Goal: Check status: Check status

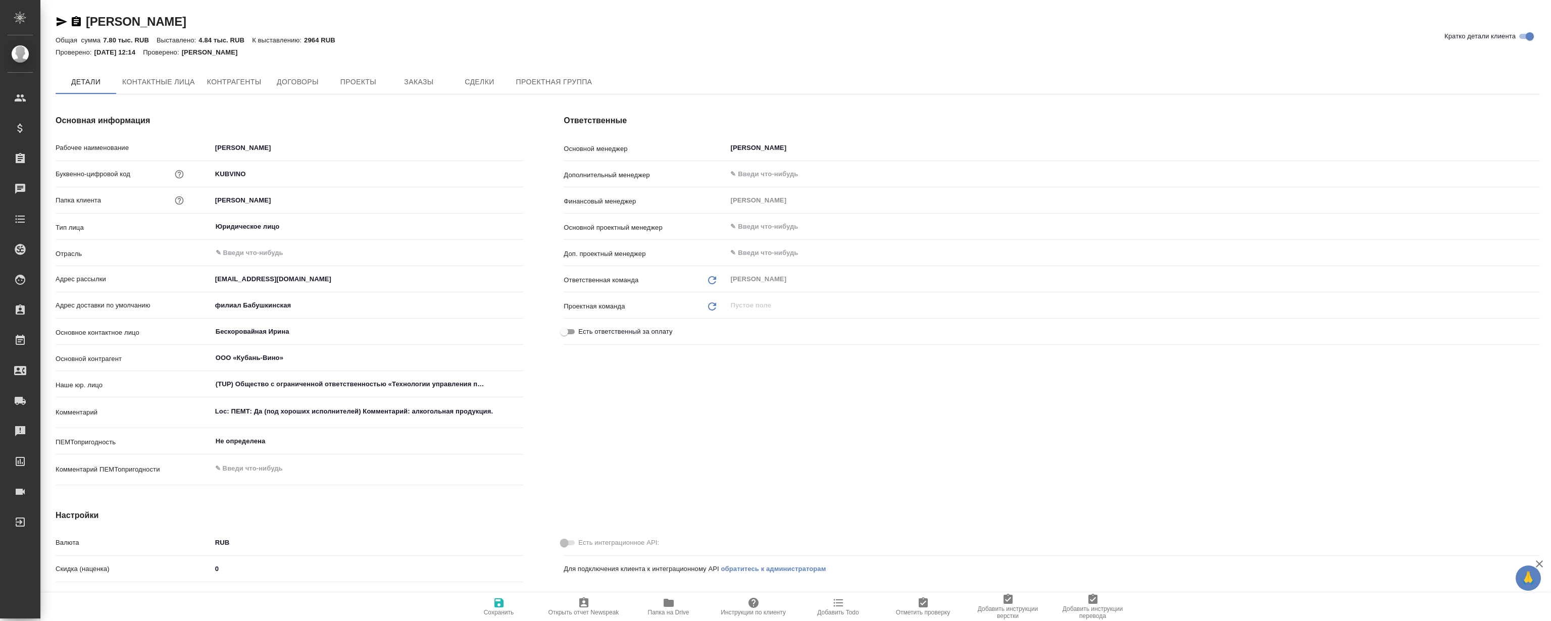
type textarea "x"
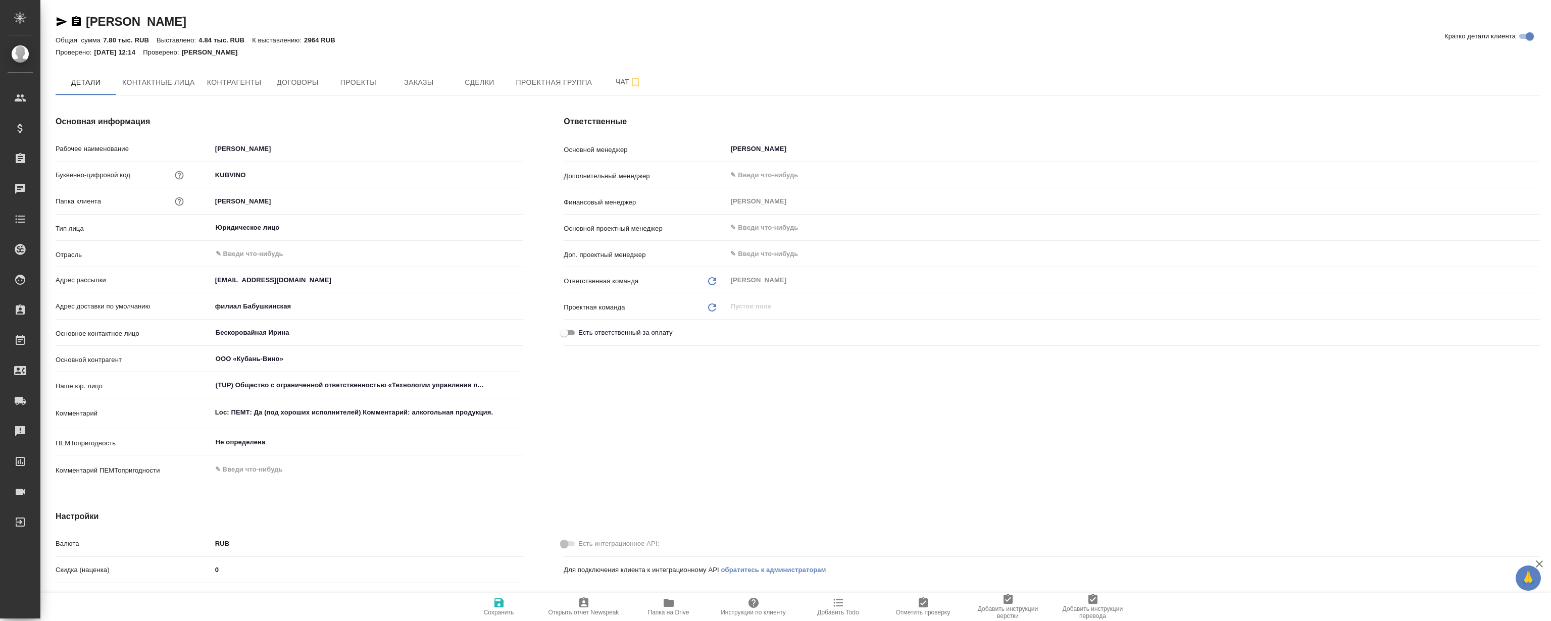
type textarea "x"
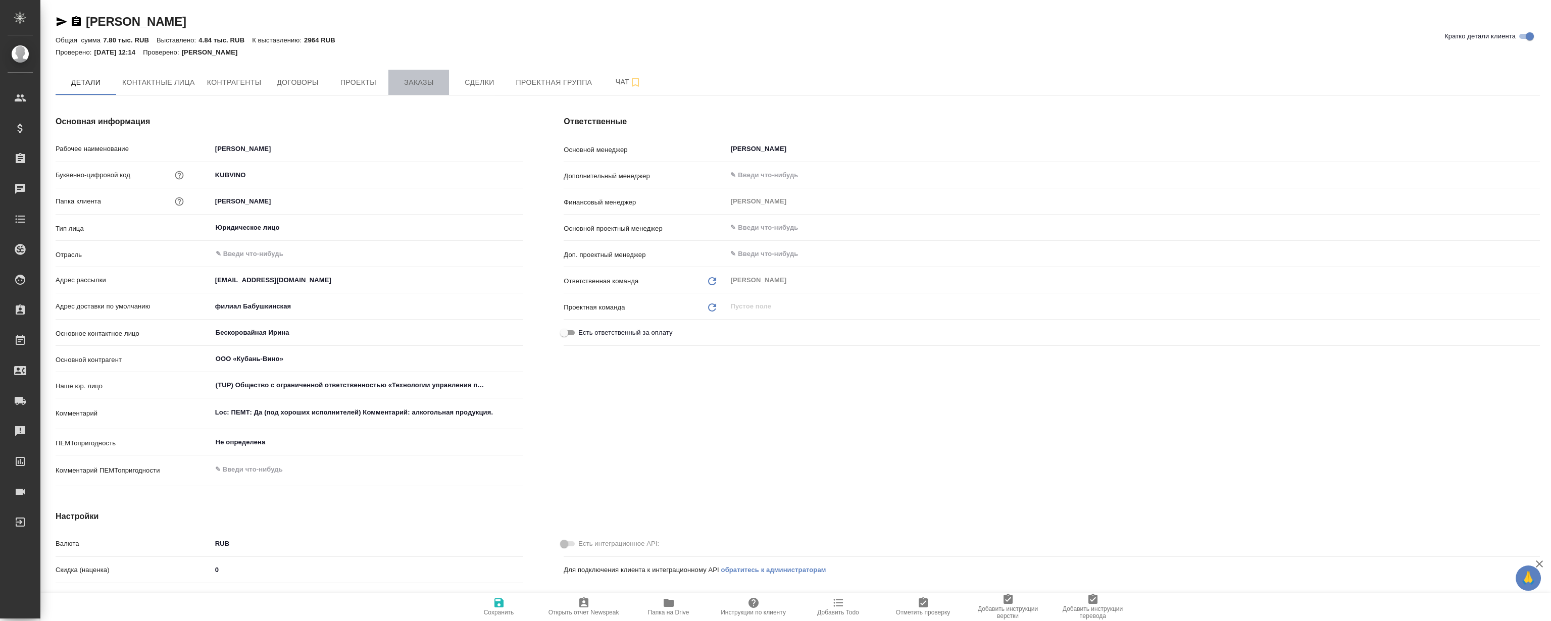
click at [428, 87] on button "Заказы" at bounding box center [418, 82] width 61 height 25
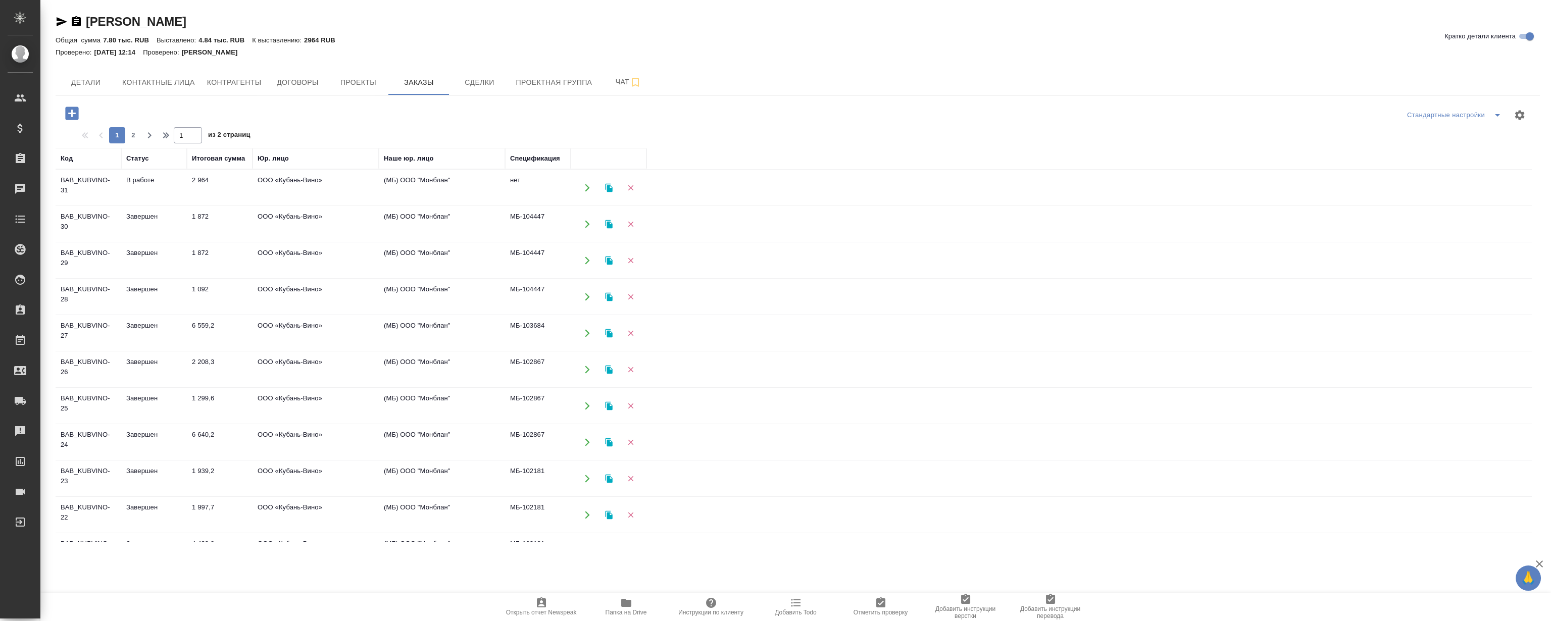
click at [75, 439] on td "BAB_KUBVINO-24" at bounding box center [89, 442] width 66 height 35
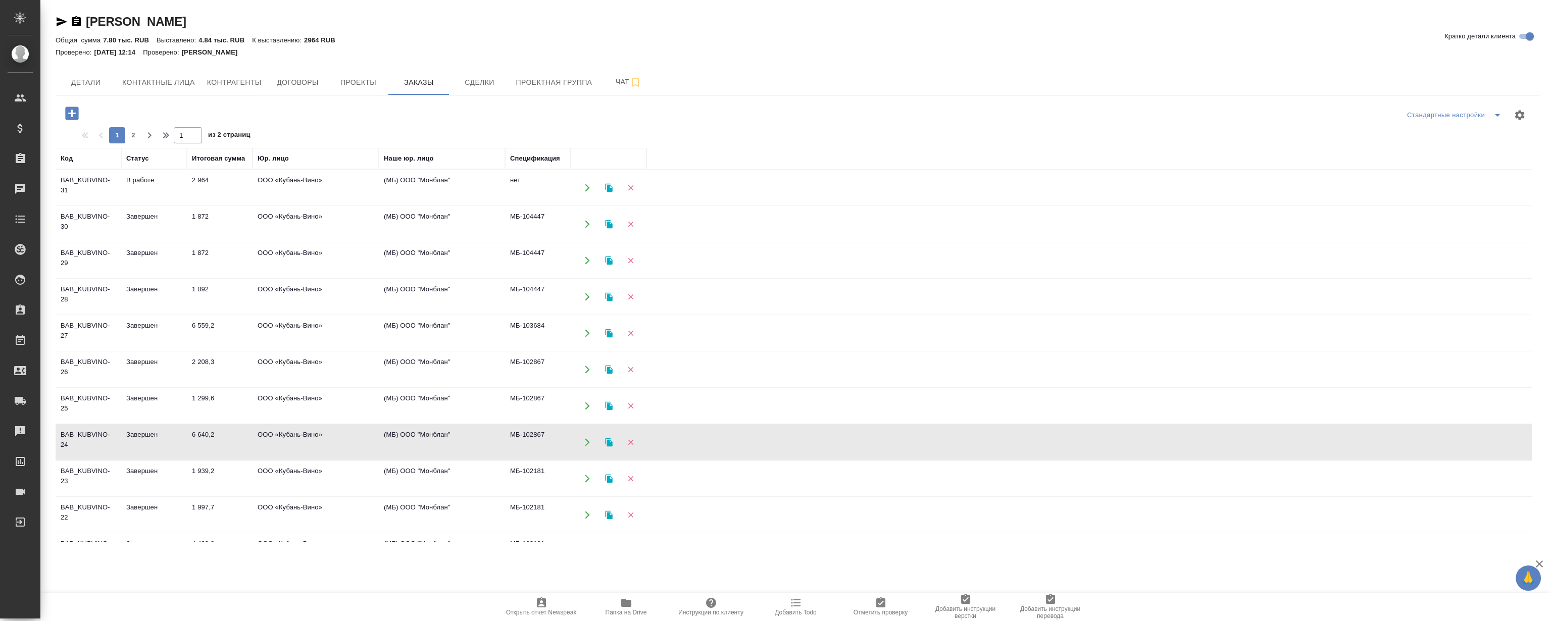
click at [75, 439] on td "BAB_KUBVINO-24" at bounding box center [89, 442] width 66 height 35
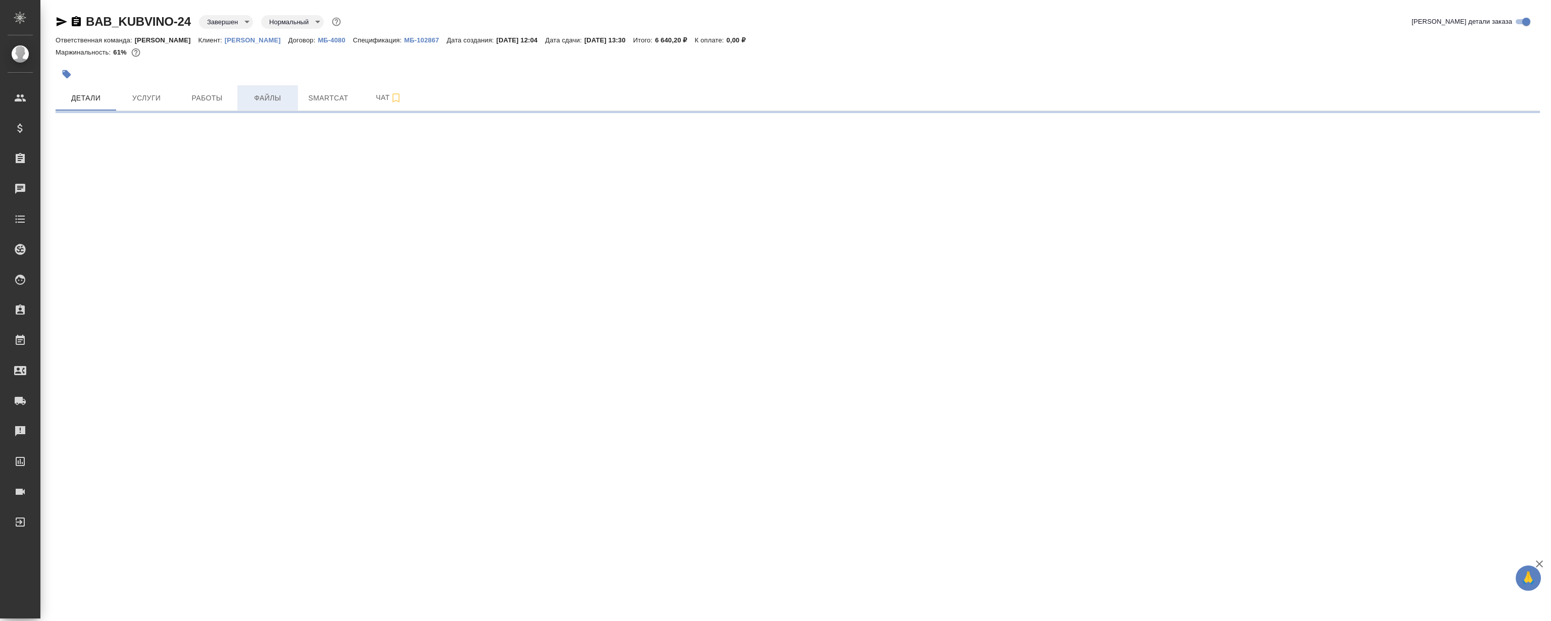
select select "RU"
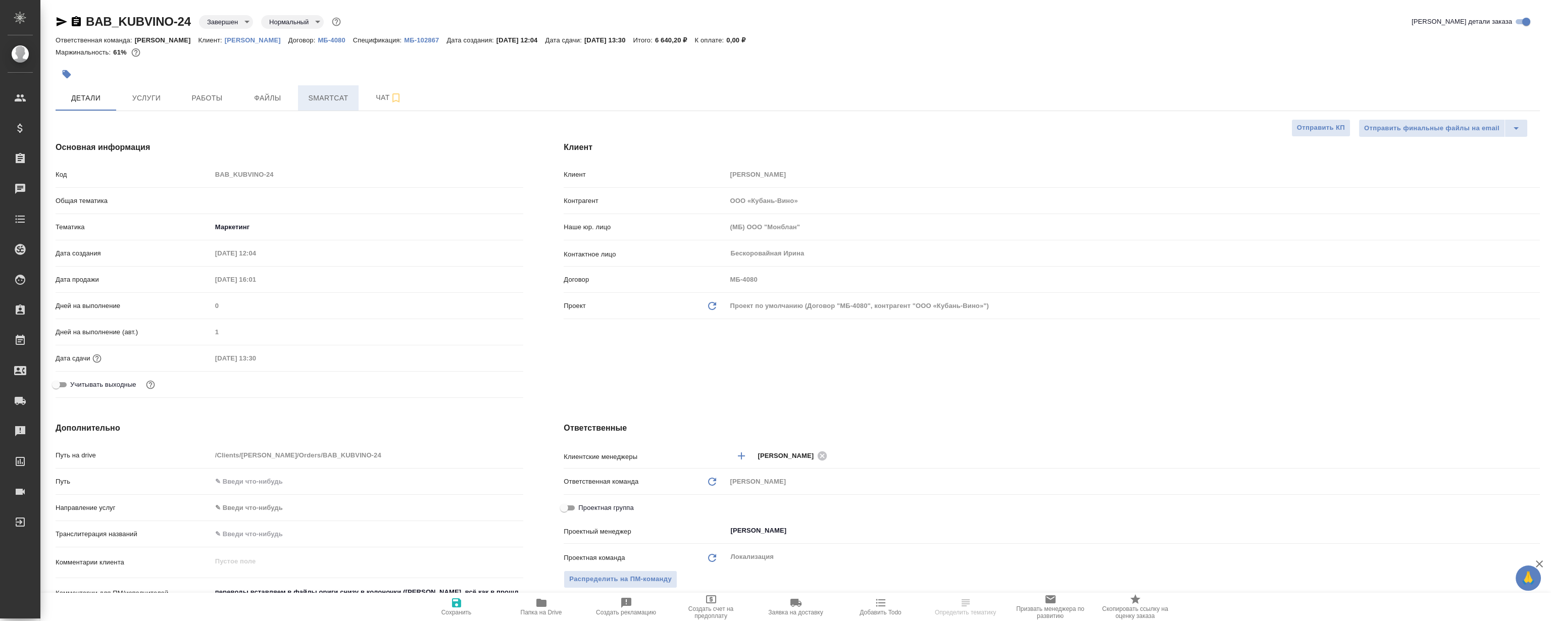
type textarea "x"
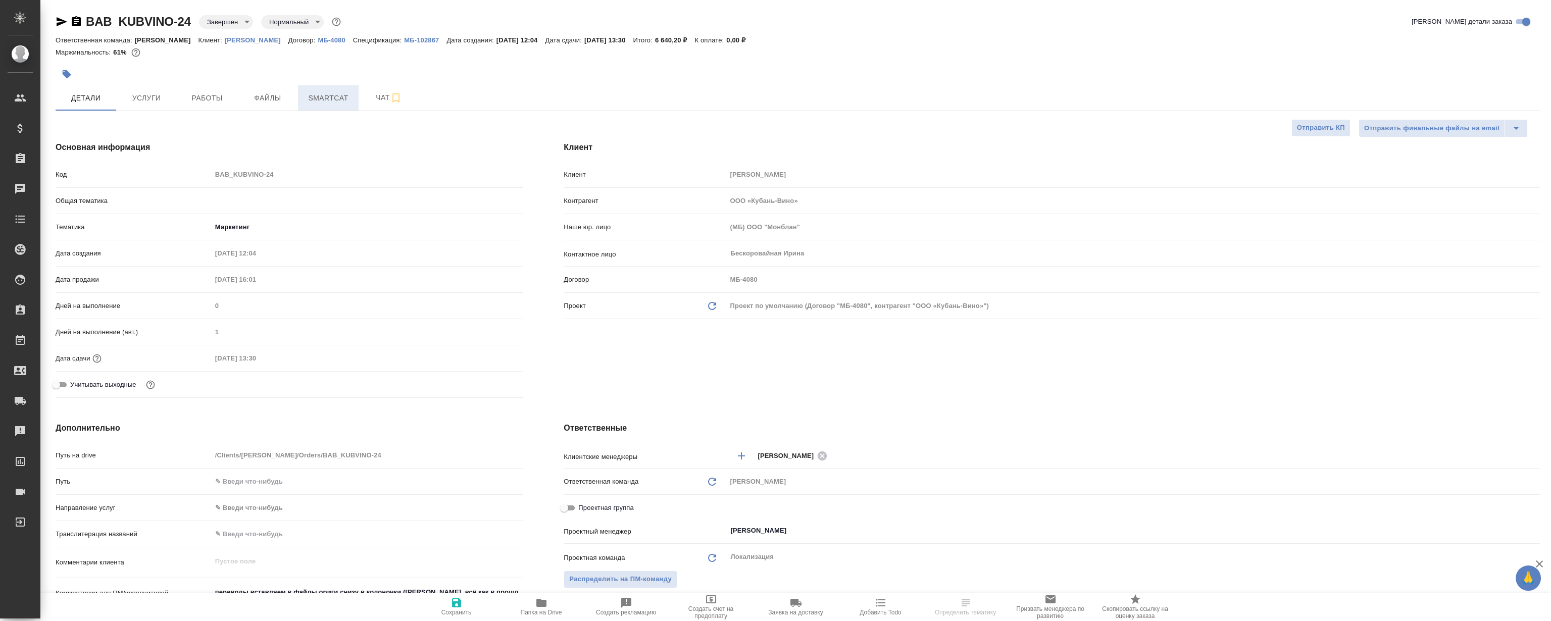
type textarea "x"
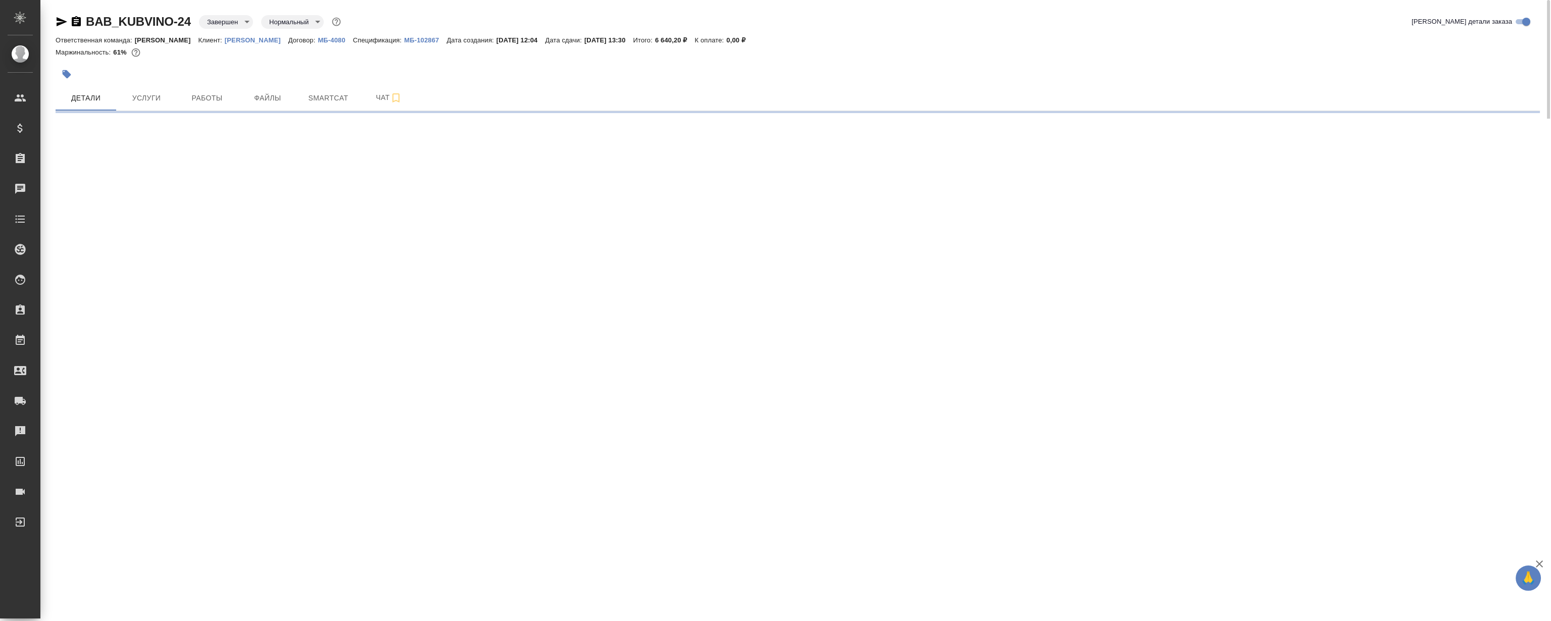
select select "RU"
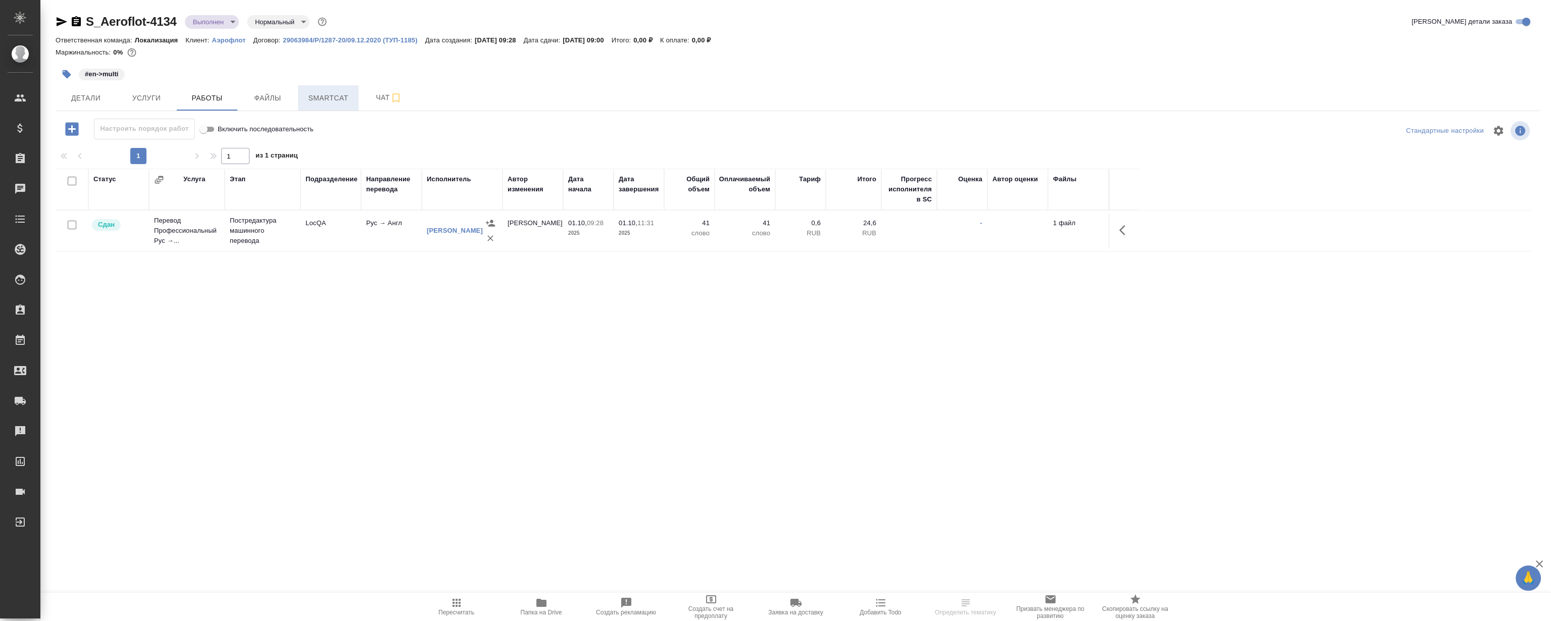
click at [328, 99] on span "Smartcat" at bounding box center [328, 98] width 48 height 13
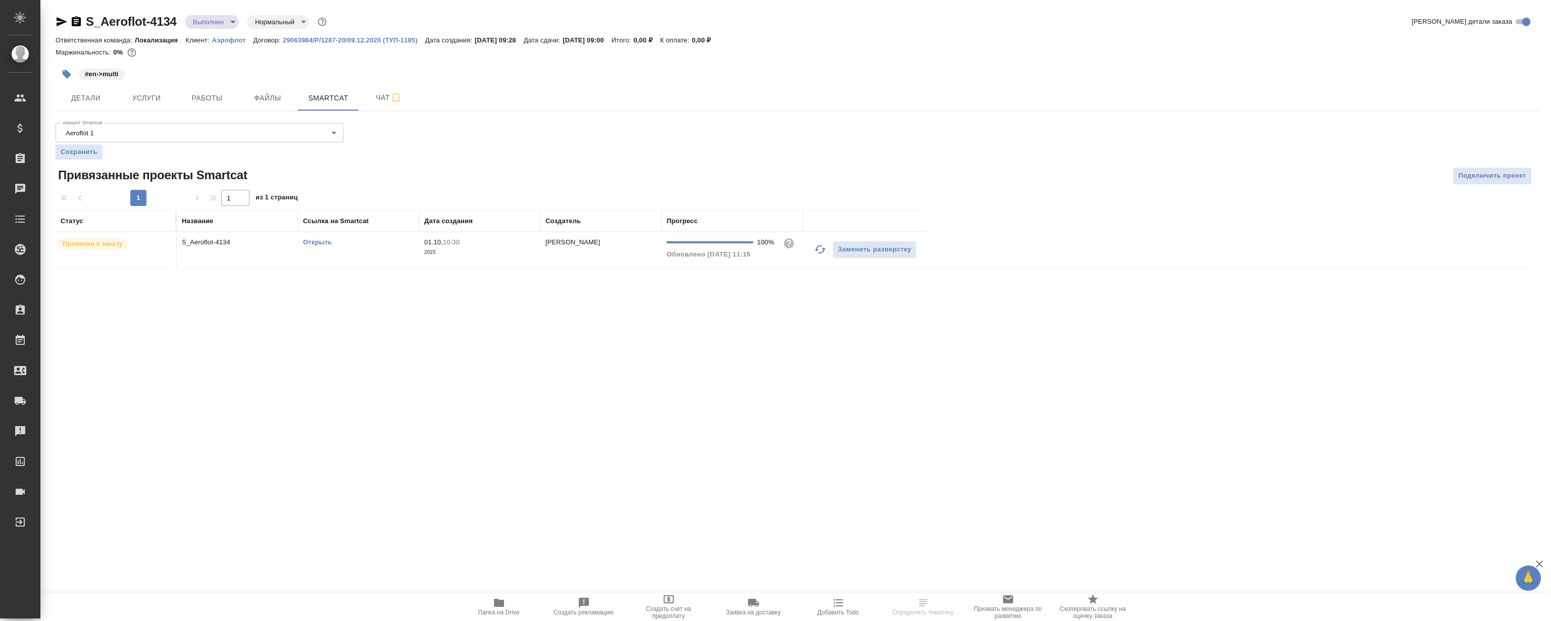
click at [312, 244] on link "Открыть" at bounding box center [317, 242] width 29 height 8
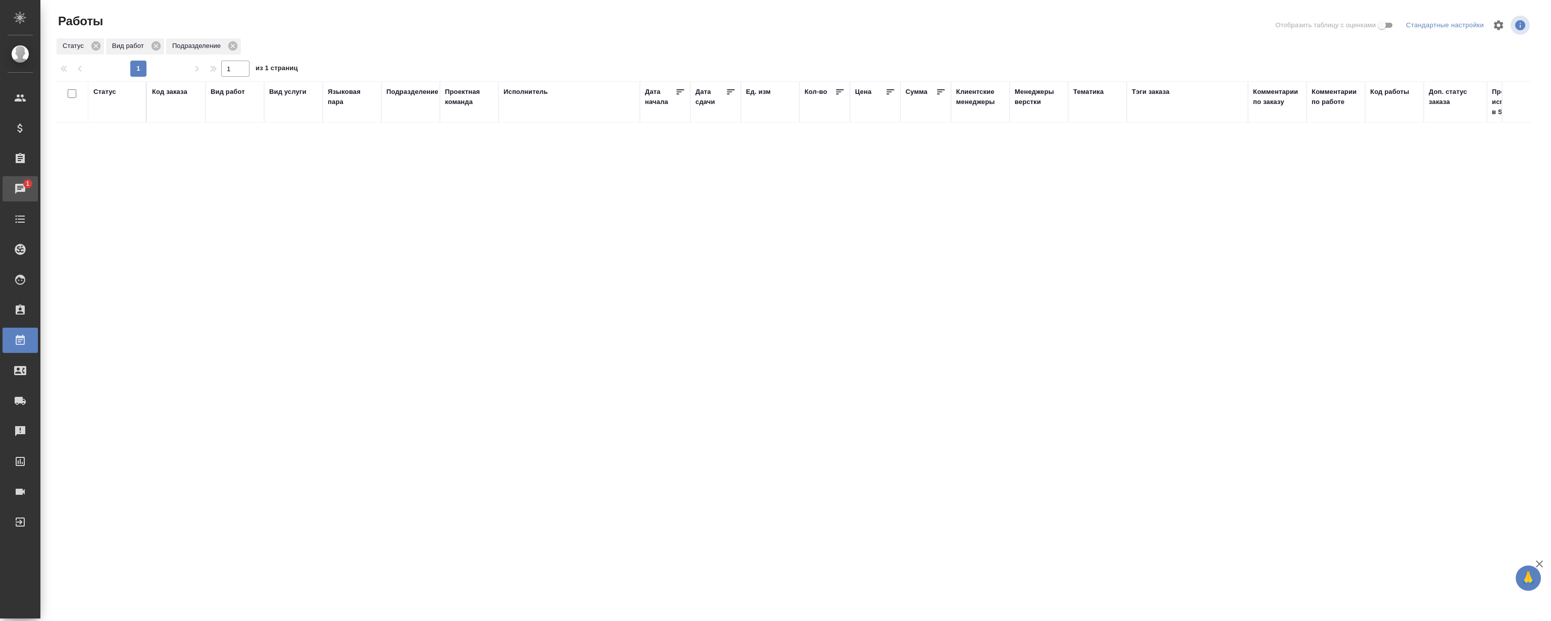
click at [20, 190] on div "Чаты" at bounding box center [7, 188] width 25 height 15
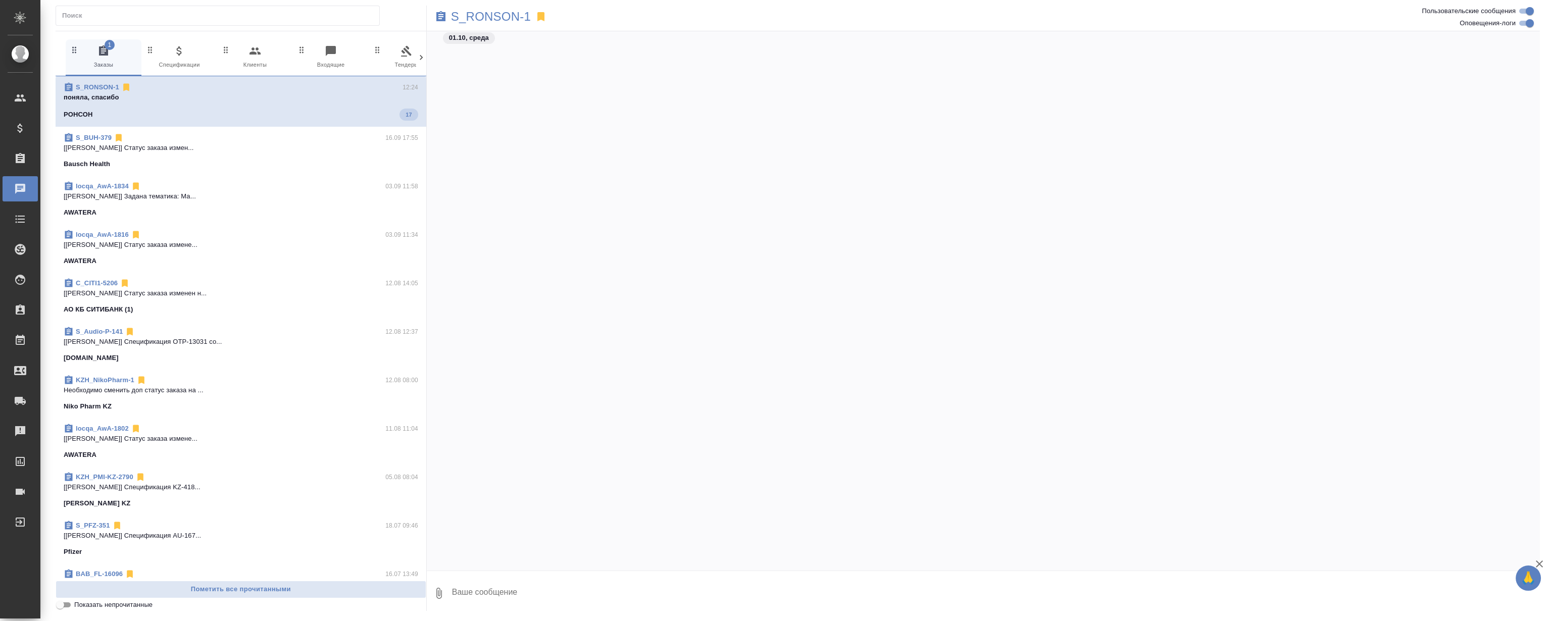
scroll to position [18197, 0]
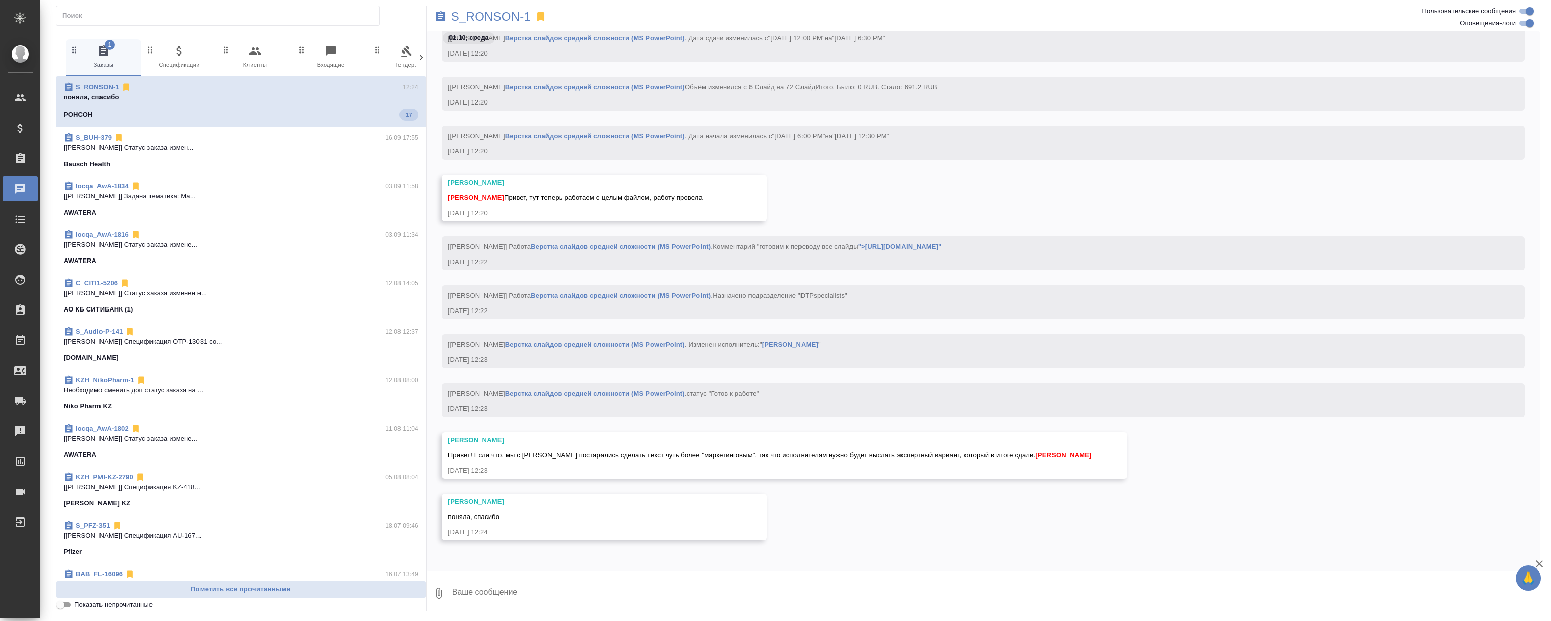
click at [1006, 147] on div "01.10.25, 12:20" at bounding box center [969, 152] width 1042 height 10
click at [960, 160] on div "[Сергеева Анастасия] Работа Верстка слайдов средней сложности (MS PowerPoint) .…" at bounding box center [983, 150] width 1113 height 49
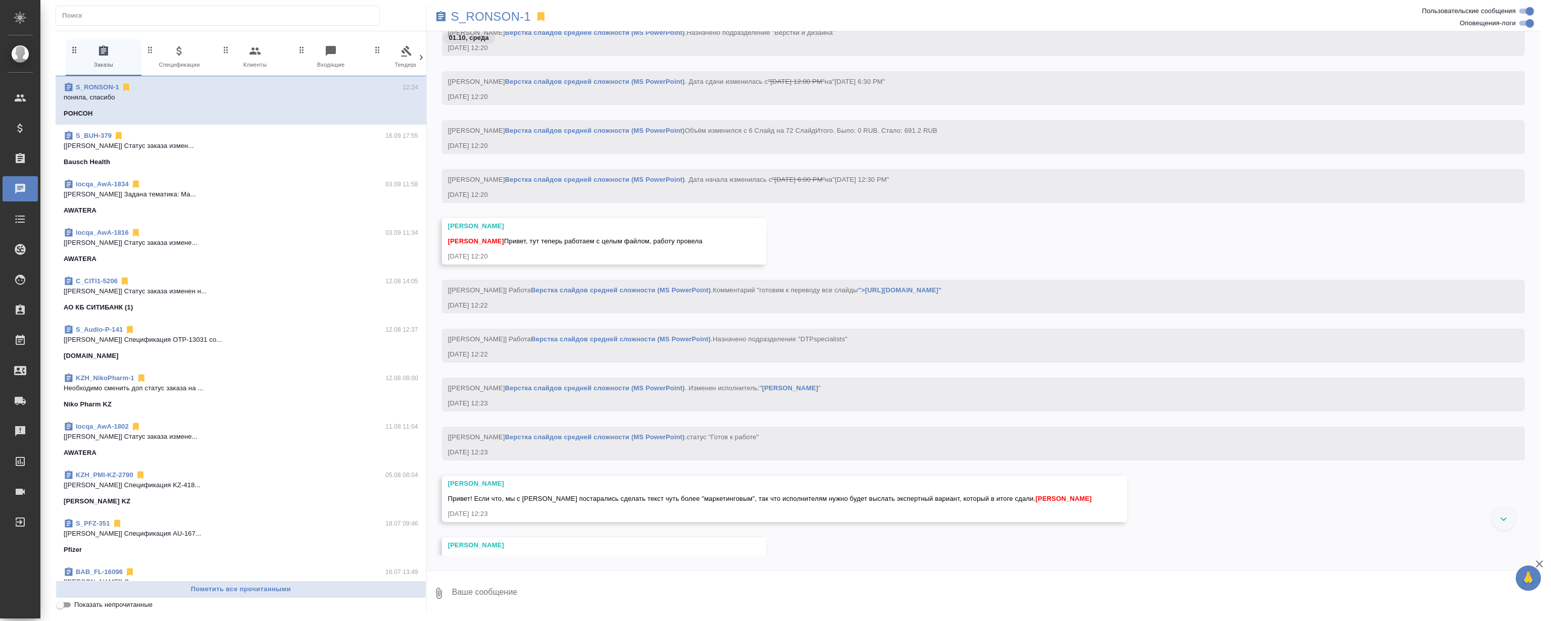
scroll to position [16989, 0]
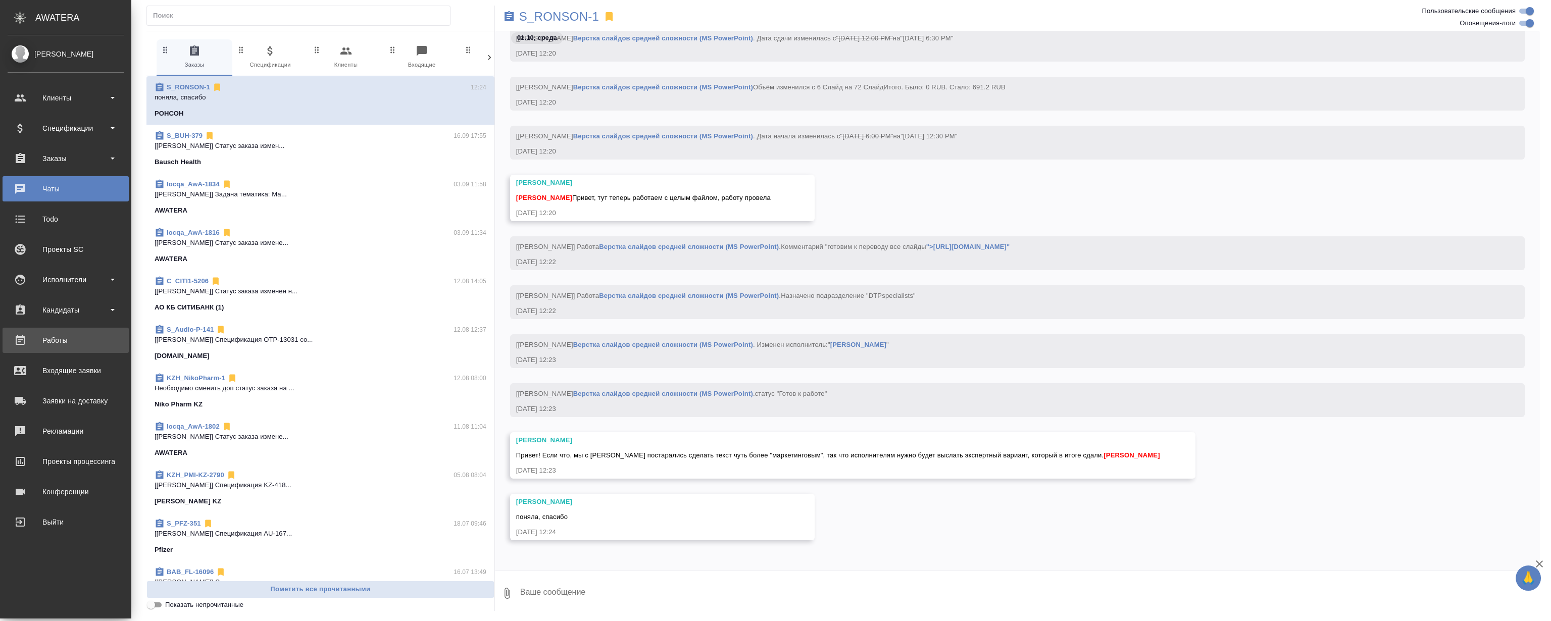
click at [42, 343] on div "Работы" at bounding box center [66, 340] width 116 height 15
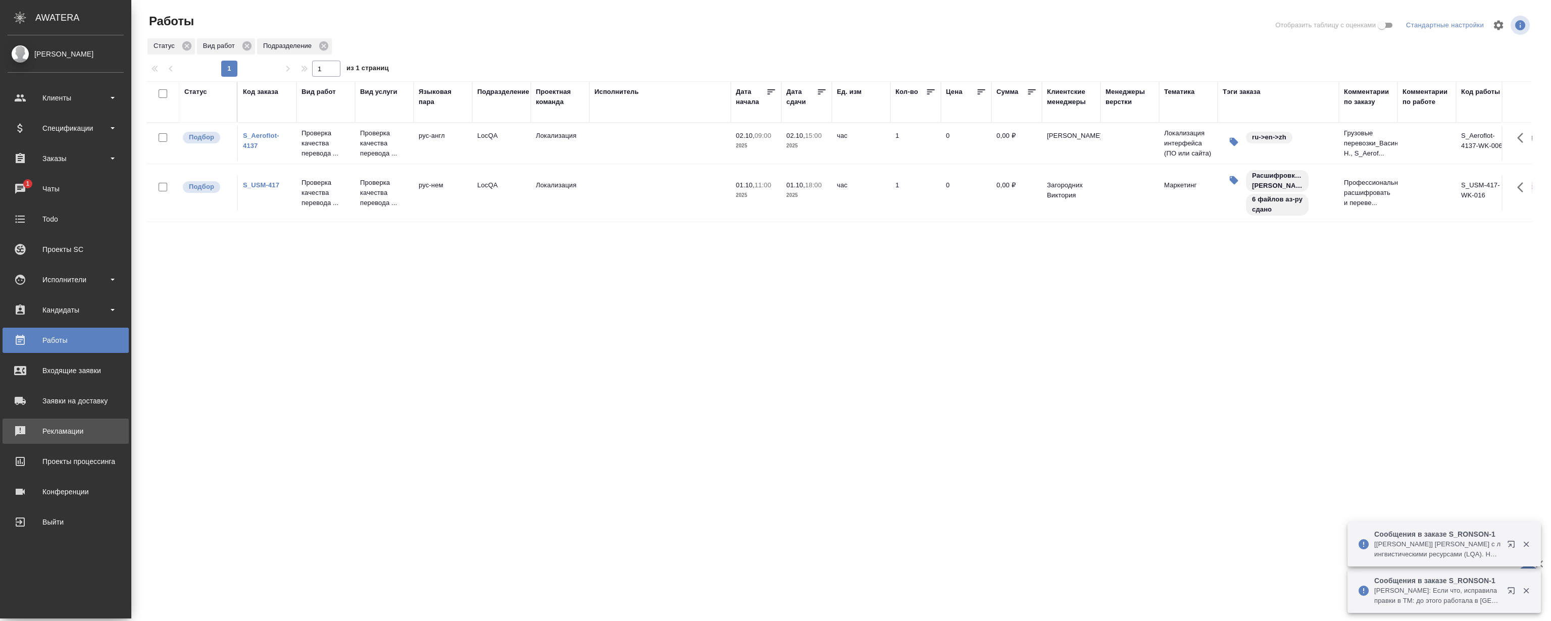
click at [81, 434] on div "Рекламации" at bounding box center [66, 431] width 116 height 15
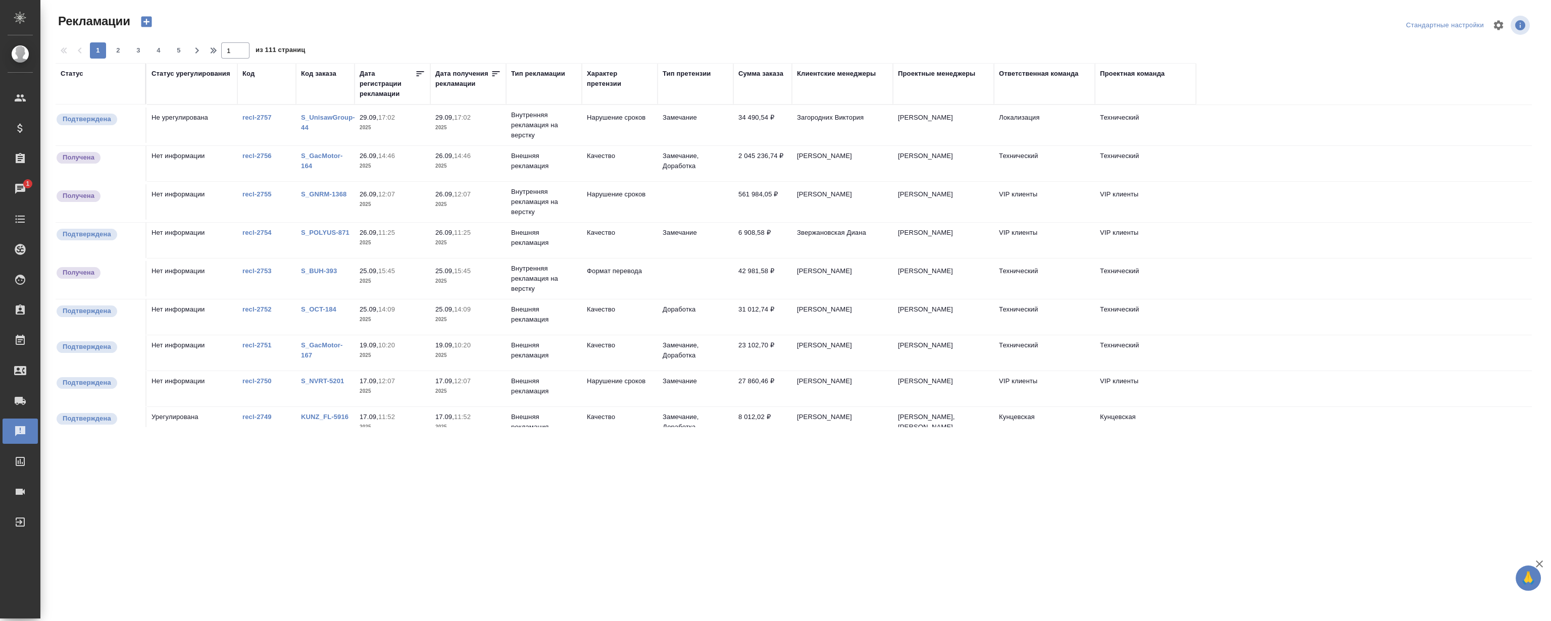
click at [1147, 72] on div "Проектная команда" at bounding box center [1132, 74] width 65 height 10
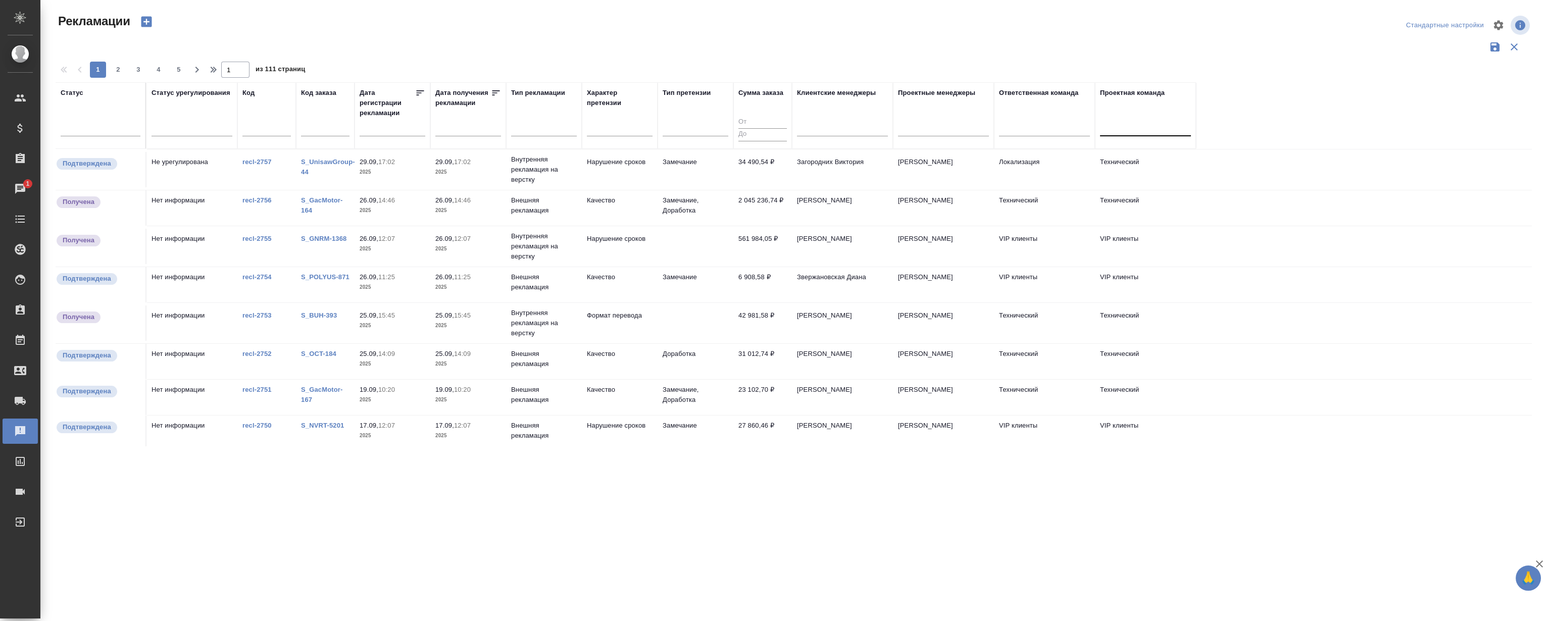
click at [1124, 124] on div at bounding box center [1145, 126] width 91 height 15
type input "ло"
click at [1139, 179] on div "Локализация" at bounding box center [1176, 179] width 152 height 18
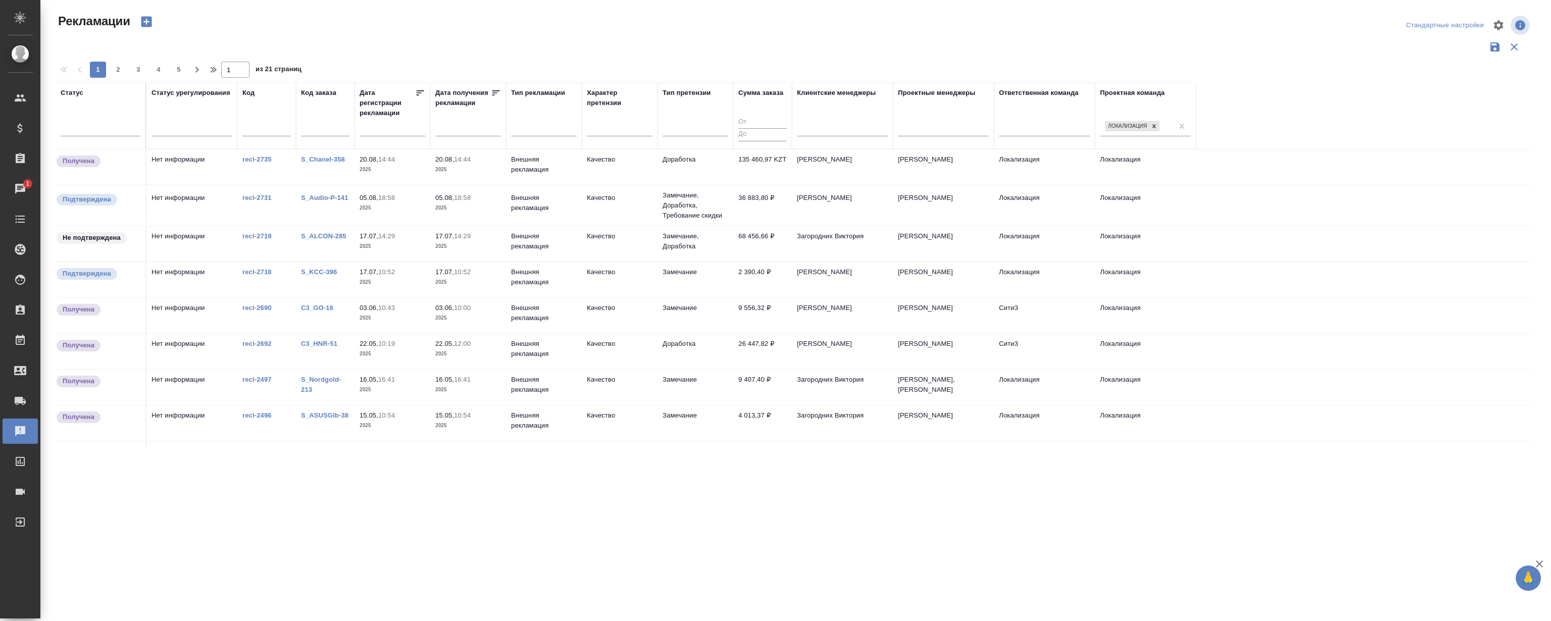
click at [964, 34] on div at bounding box center [798, 25] width 495 height 24
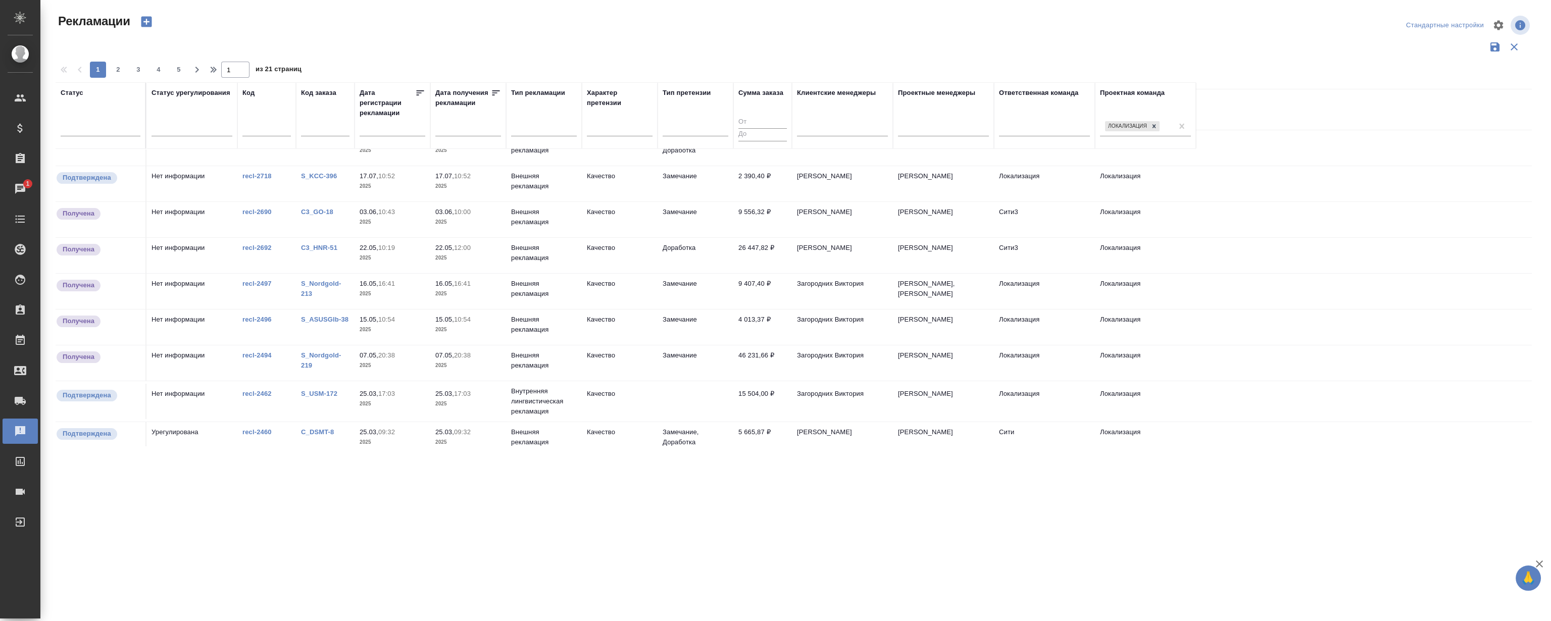
scroll to position [0, 0]
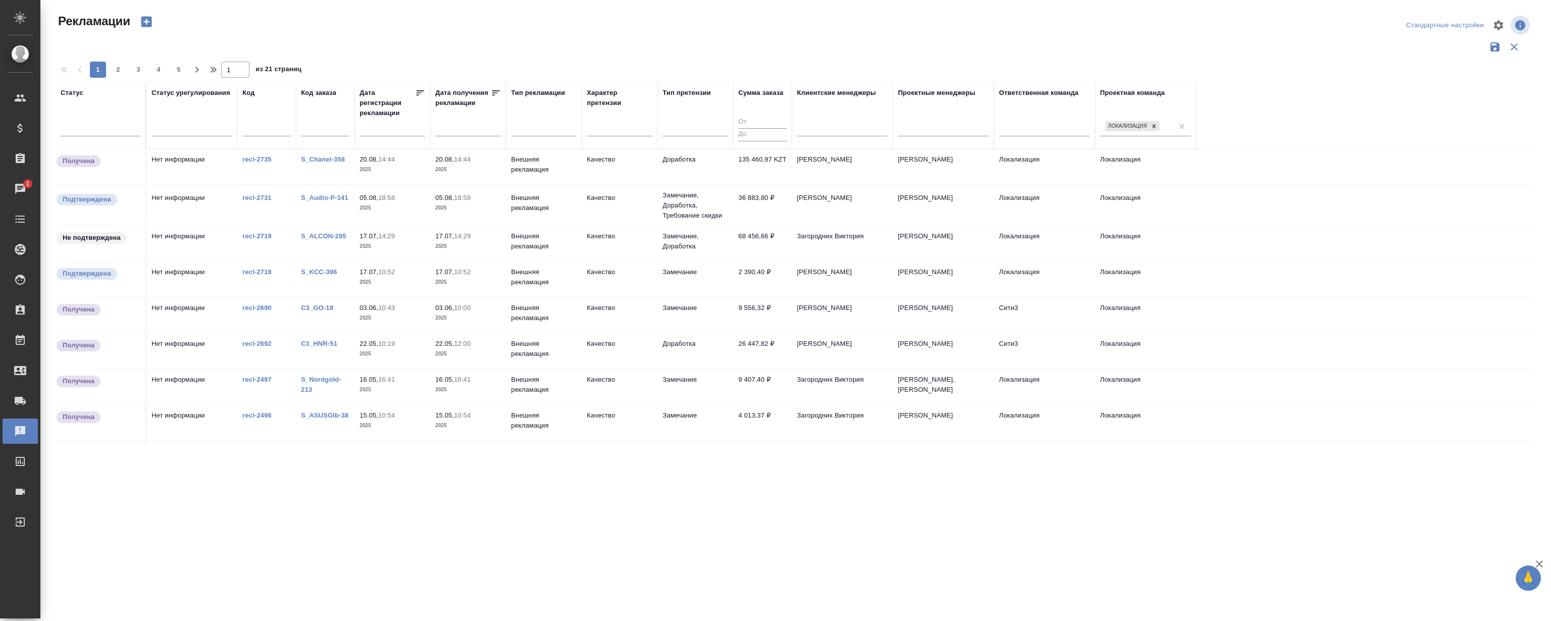
click at [824, 32] on div at bounding box center [798, 25] width 495 height 24
drag, startPoint x: 1224, startPoint y: 523, endPoint x: 1218, endPoint y: 519, distance: 7.2
click at [1224, 523] on div ".cls-1 fill:#fff; AWATERA Magerramov Ruslan Клиенты Спецификации Заказы 1 Чаты …" at bounding box center [775, 310] width 1551 height 621
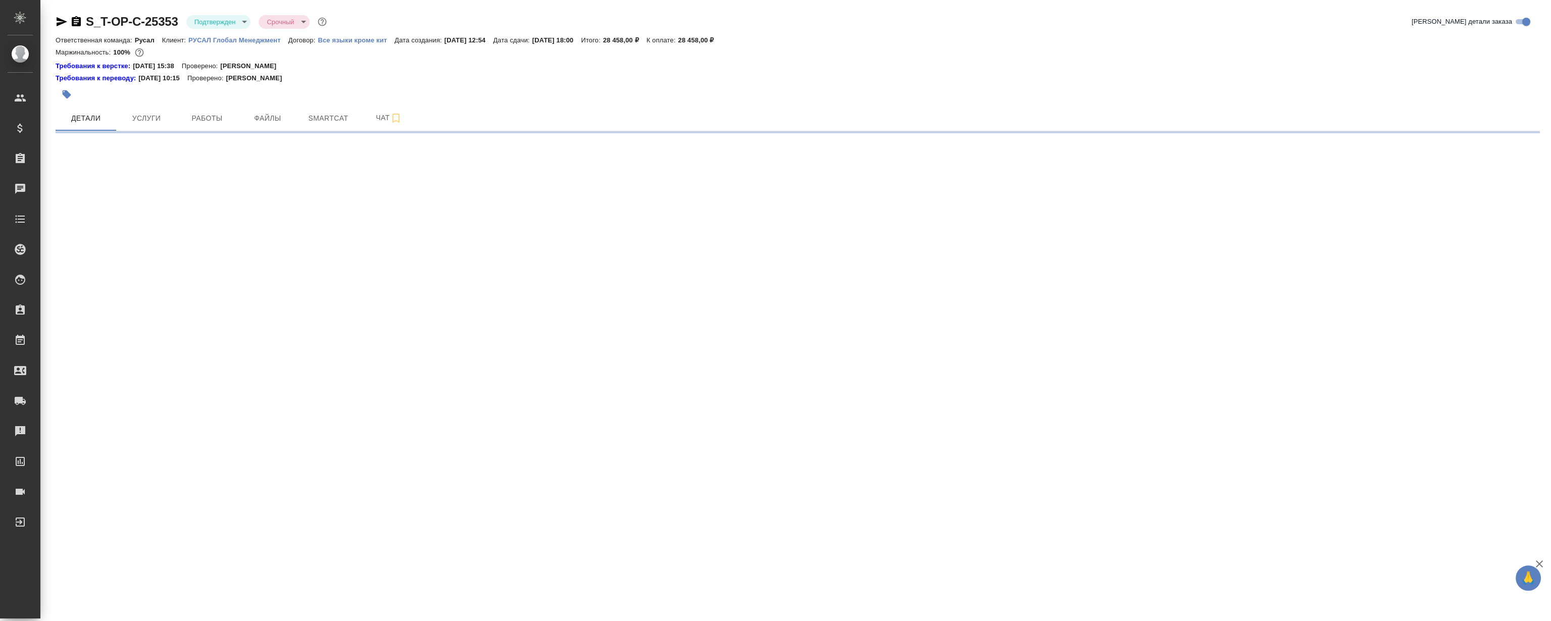
select select "RU"
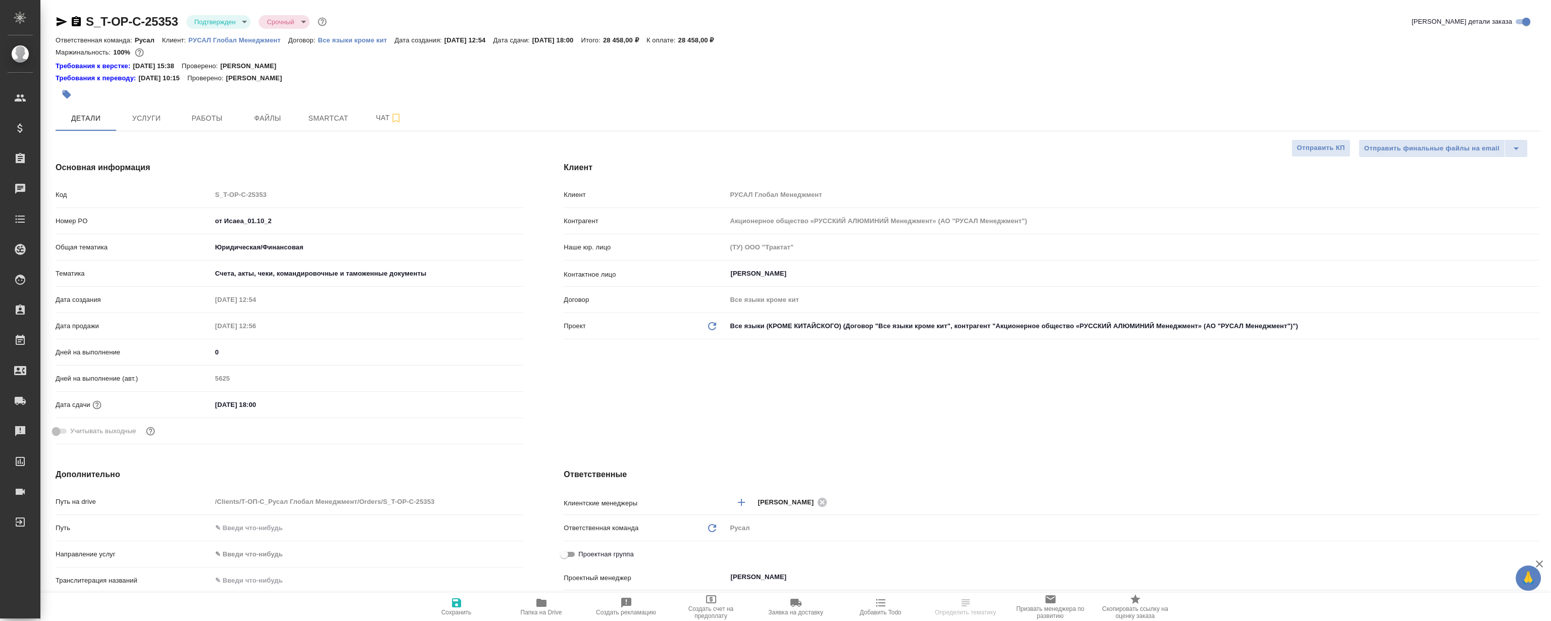
type textarea "x"
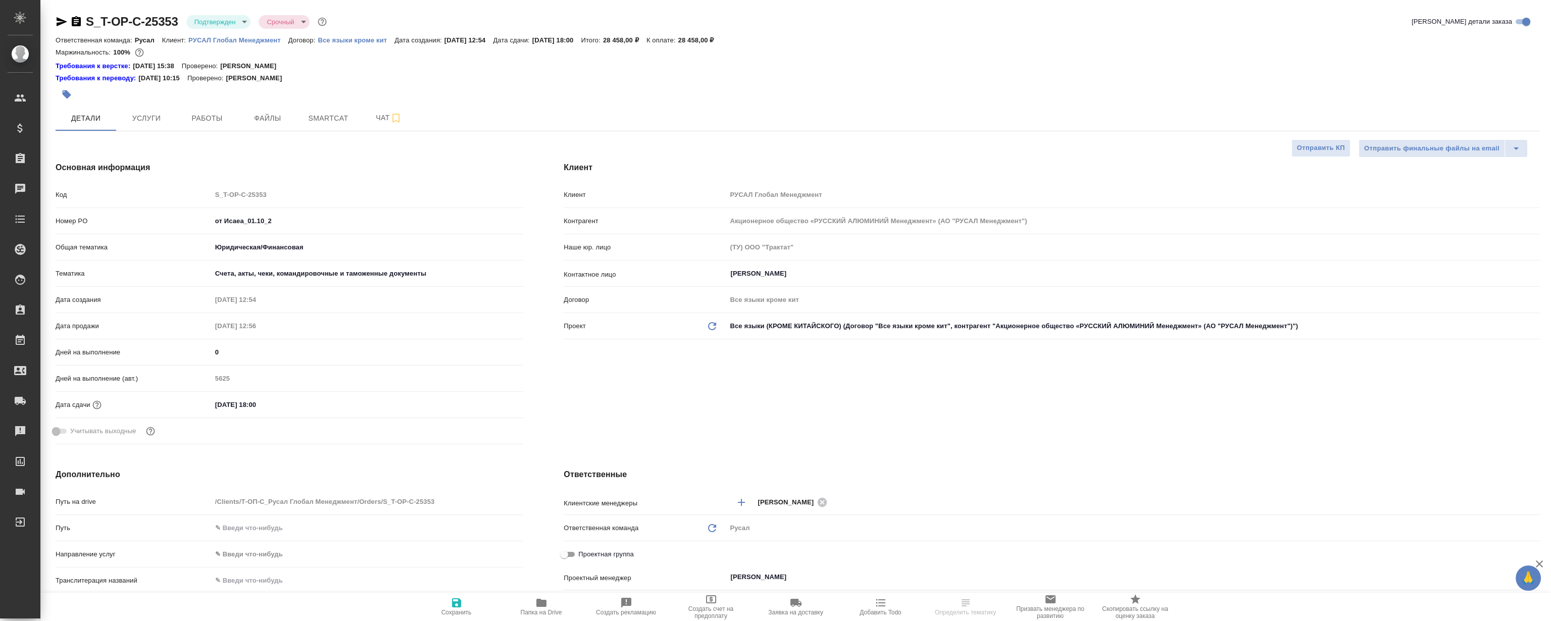
type textarea "x"
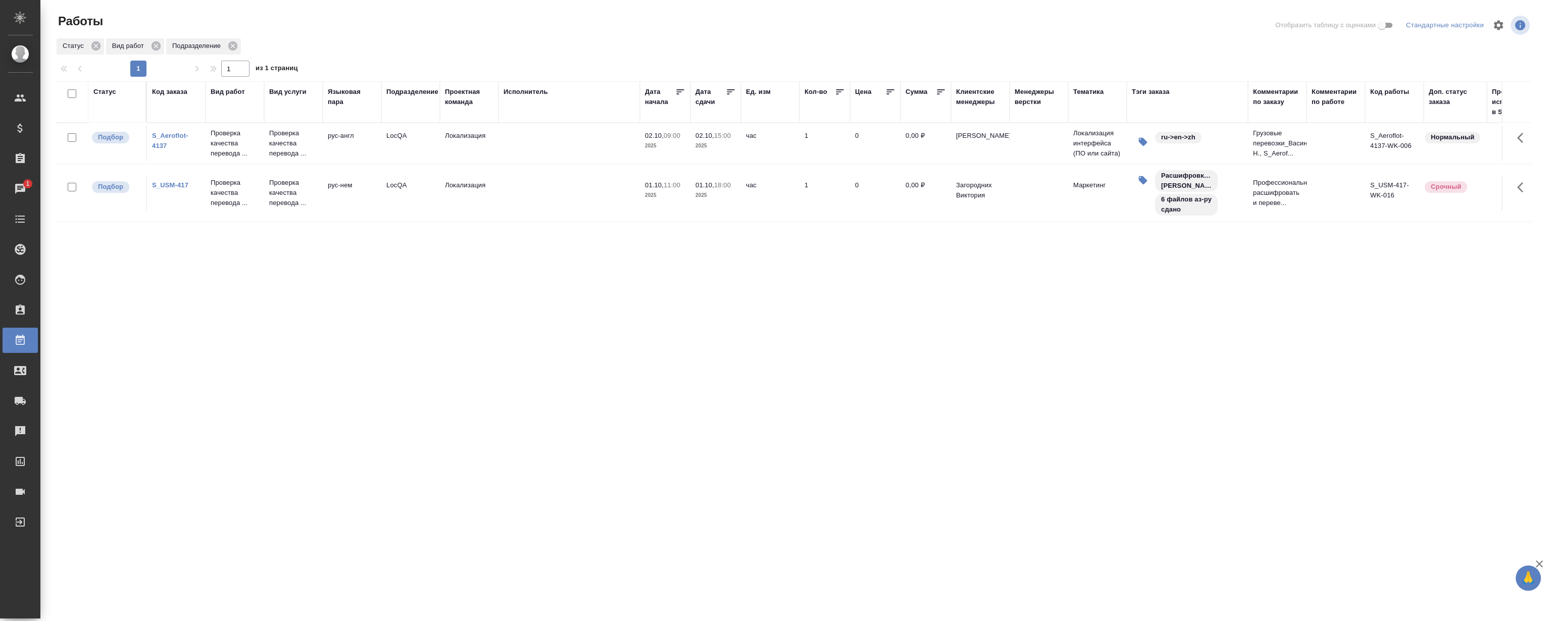
click at [382, 318] on div "Статус Код заказа Вид работ Вид услуги Языковая пара Подразделение Проектная ко…" at bounding box center [794, 263] width 1477 height 364
click at [400, 317] on div "Статус Код заказа Вид работ Вид услуги Языковая пара Подразделение Проектная ко…" at bounding box center [794, 263] width 1477 height 364
drag, startPoint x: 338, startPoint y: 302, endPoint x: 230, endPoint y: 247, distance: 120.6
click at [336, 301] on div "Статус Код заказа Вид работ Вид услуги Языковая пара Подразделение Проектная ко…" at bounding box center [794, 263] width 1477 height 364
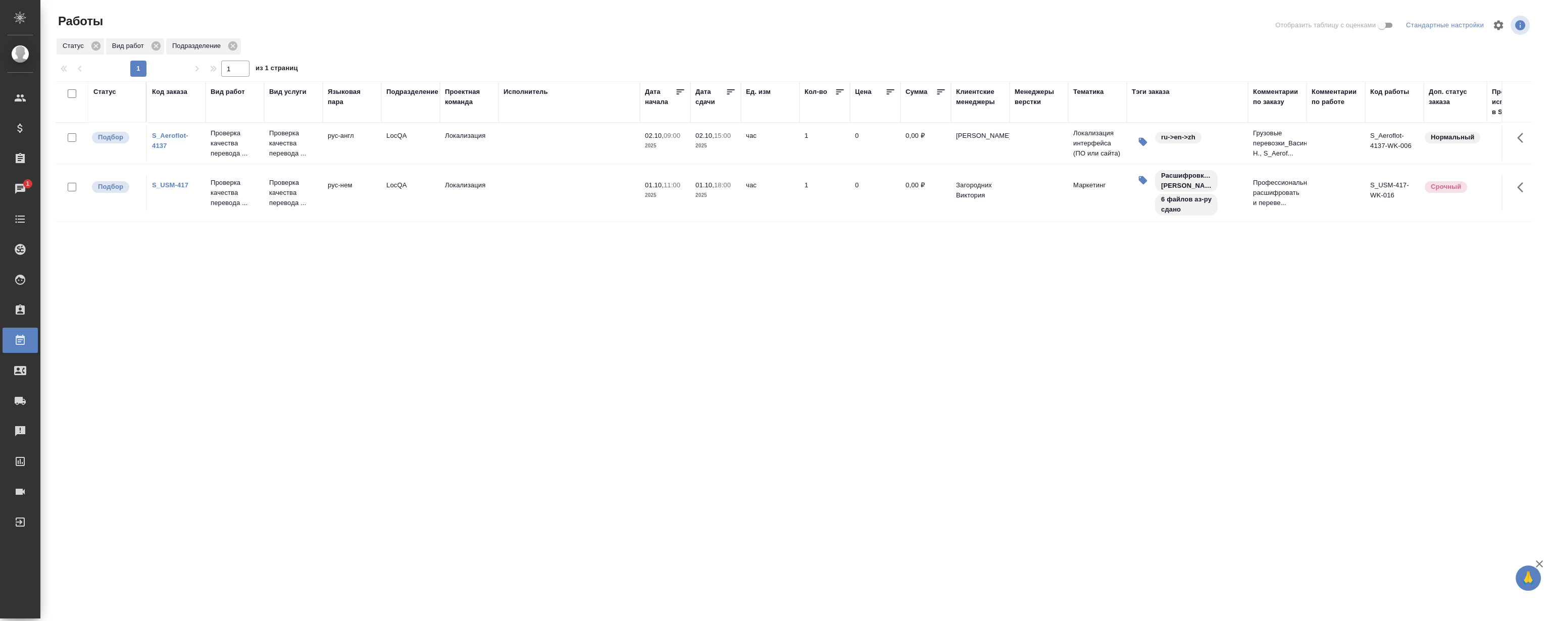
click at [172, 182] on link "S_USM-417" at bounding box center [170, 185] width 36 height 8
click at [410, 338] on div "Статус Код заказа Вид работ Вид услуги Языковая пара Подразделение Проектная ко…" at bounding box center [794, 263] width 1477 height 364
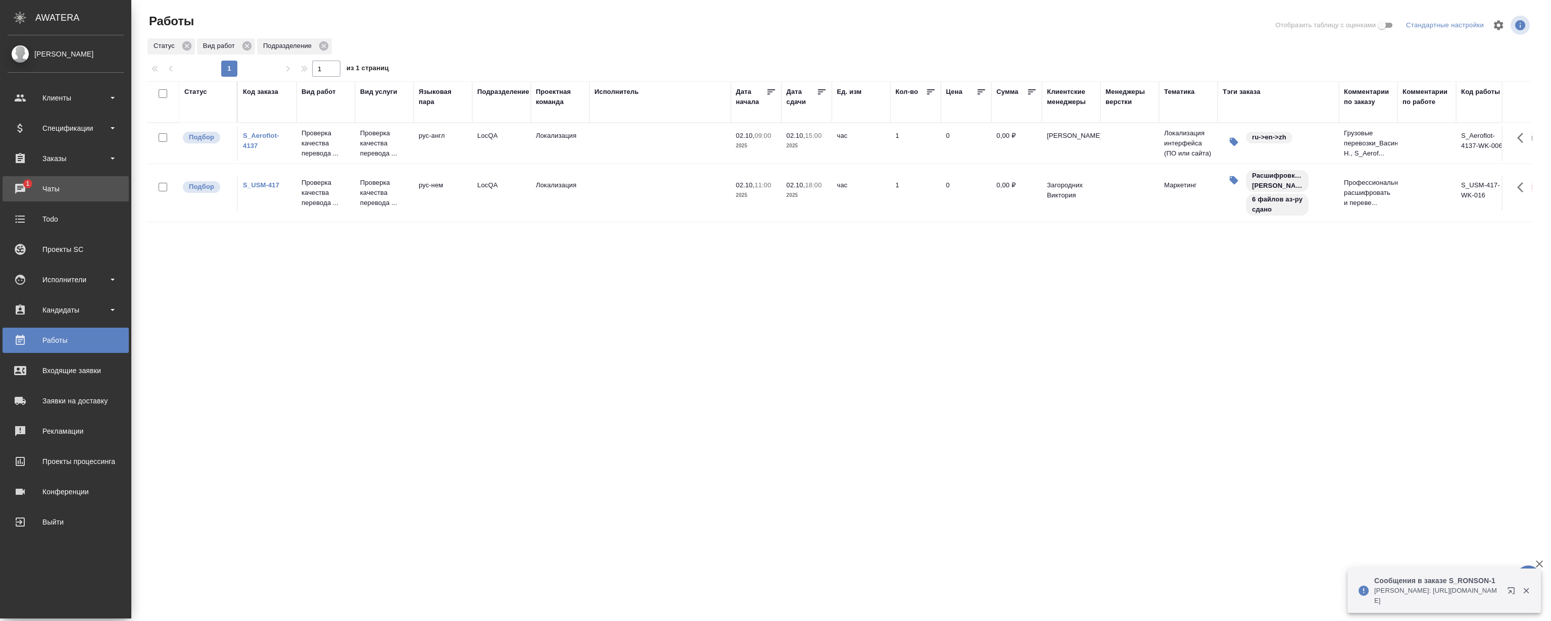
click at [40, 184] on div "Чаты" at bounding box center [66, 188] width 116 height 15
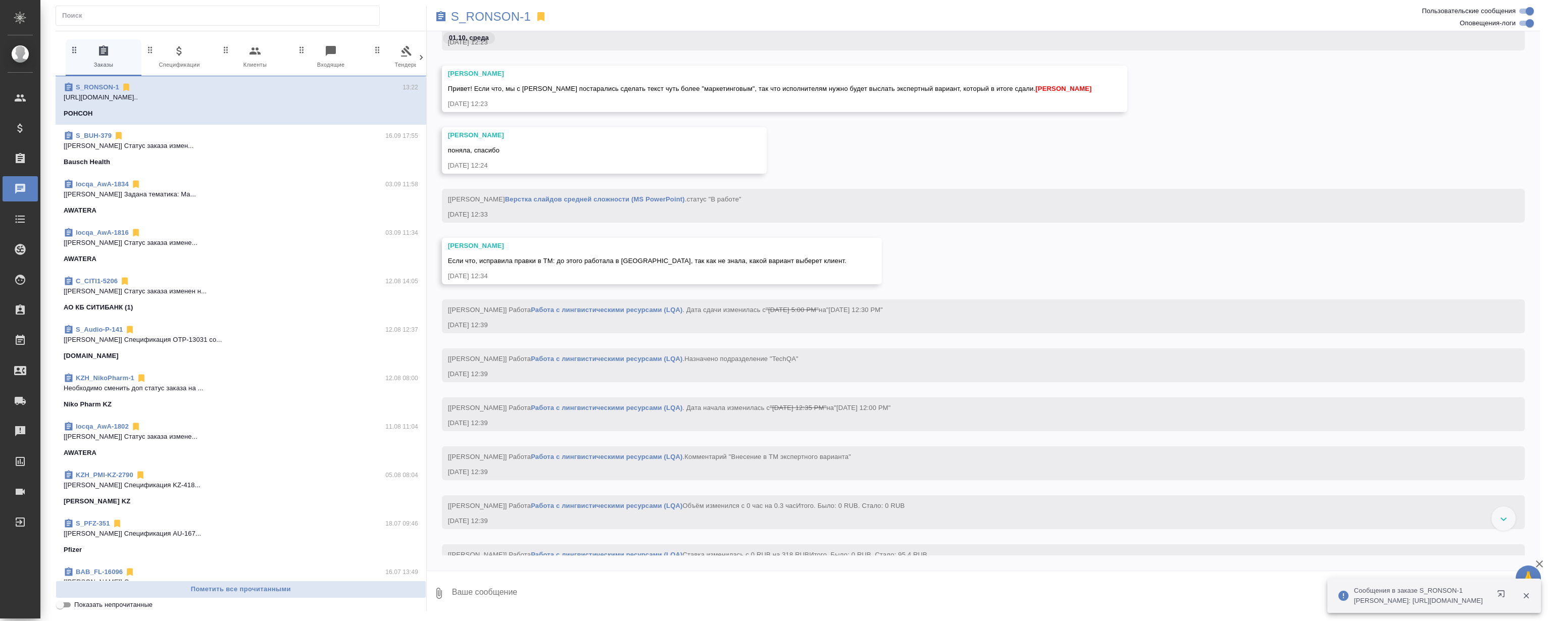
scroll to position [19023, 0]
click at [20, 347] on div "Работы" at bounding box center [7, 340] width 25 height 15
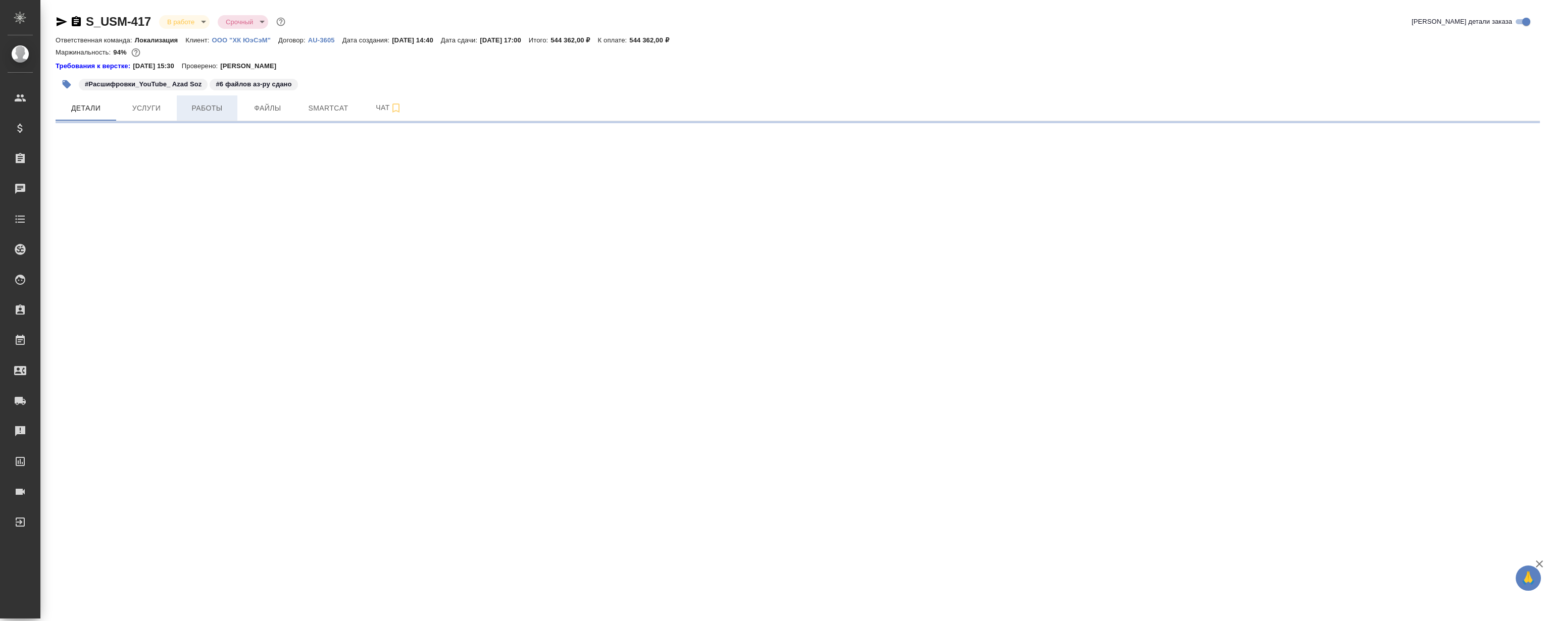
select select "RU"
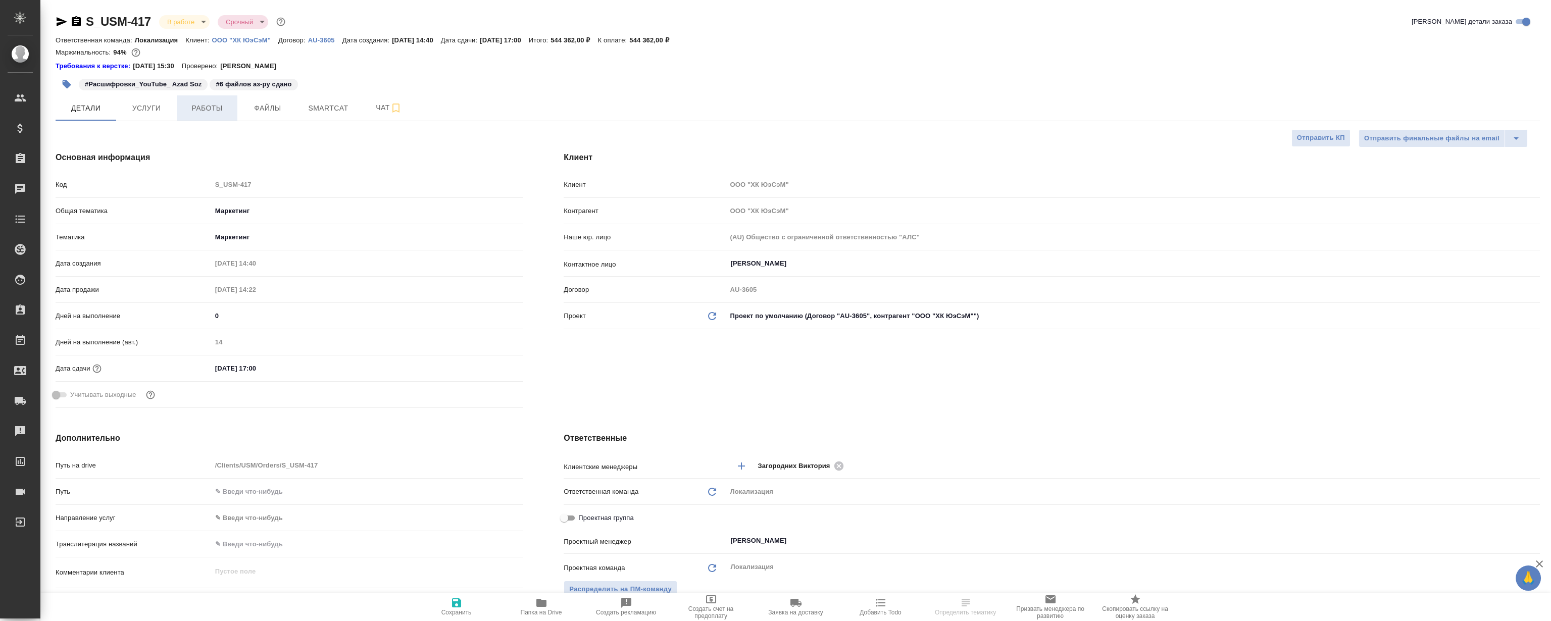
click at [200, 111] on span "Работы" at bounding box center [207, 108] width 48 height 13
type textarea "x"
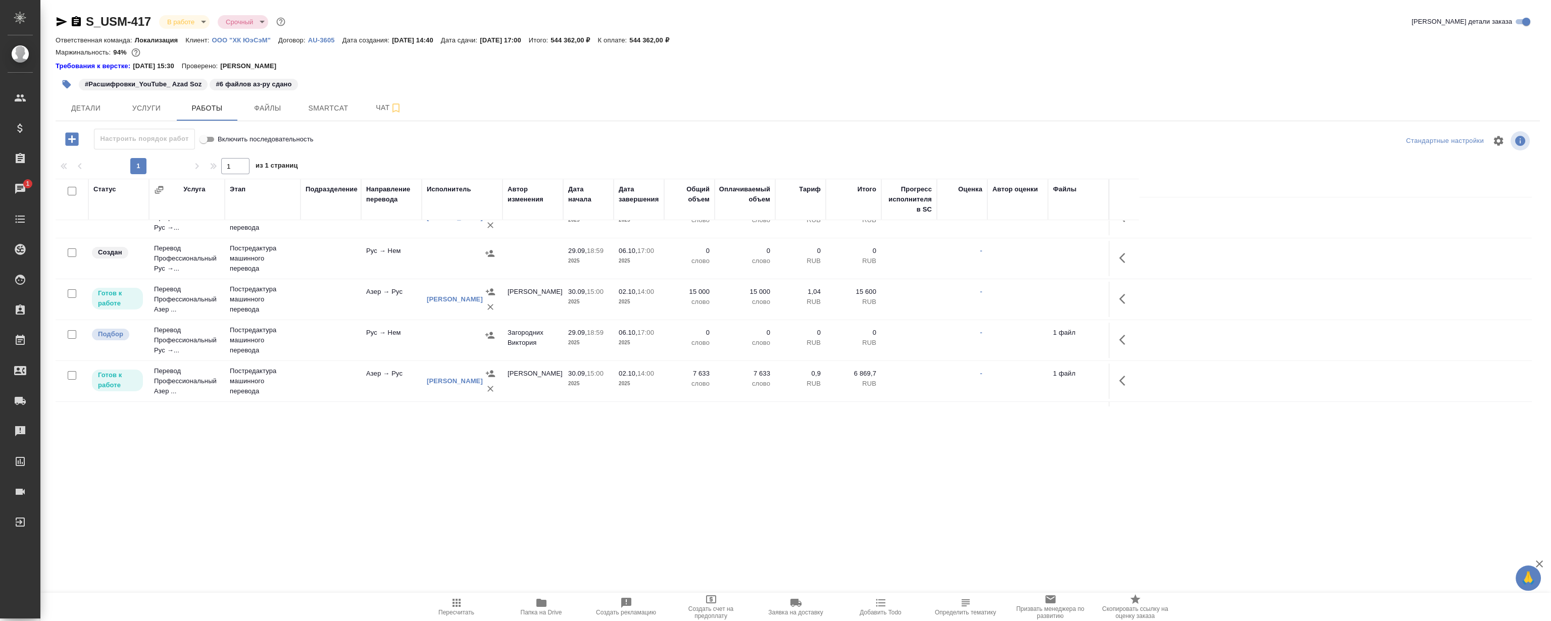
scroll to position [55, 0]
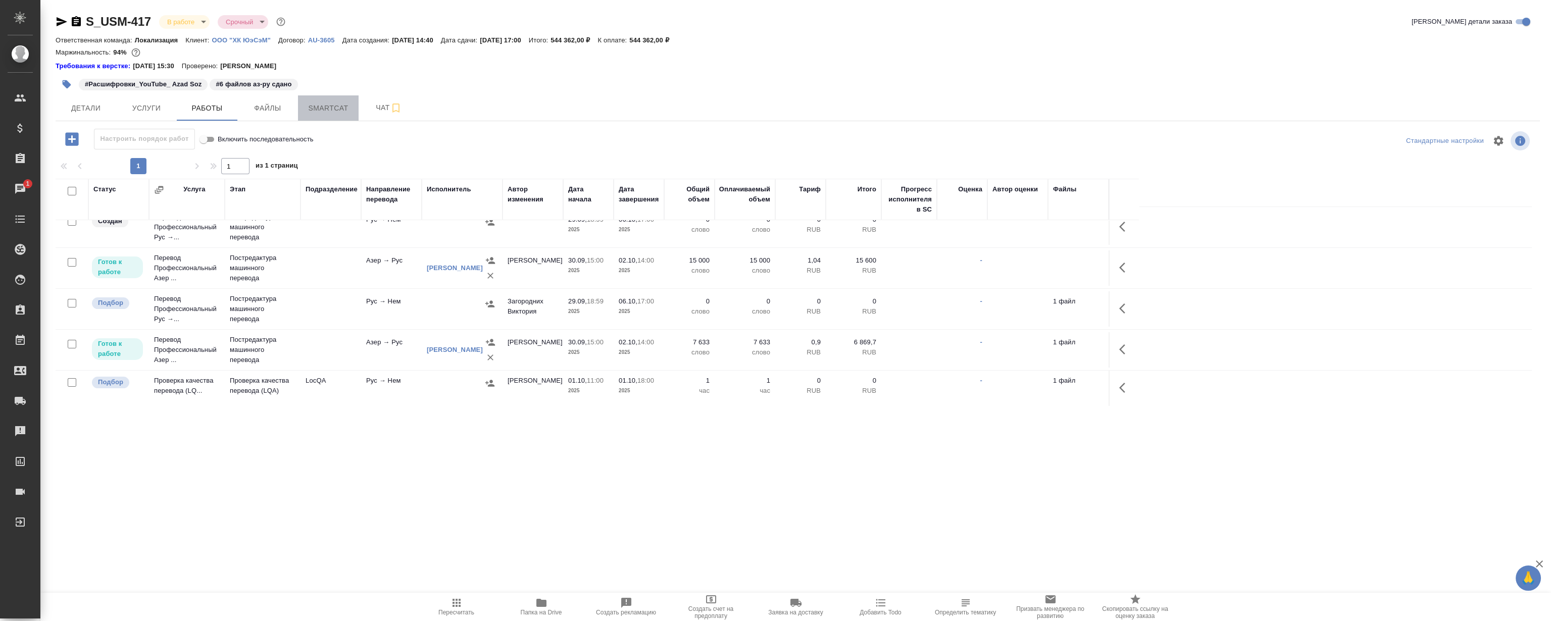
click at [331, 116] on button "Smartcat" at bounding box center [328, 107] width 61 height 25
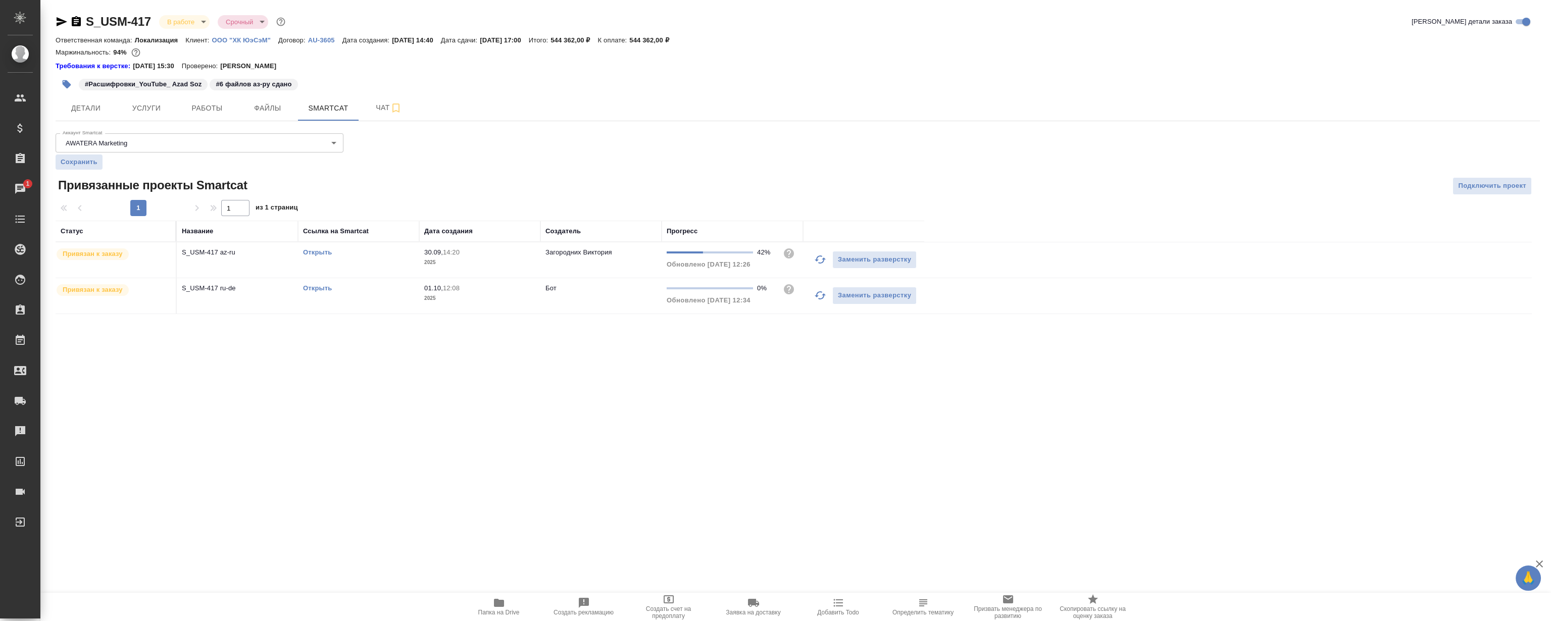
click at [311, 285] on link "Открыть" at bounding box center [317, 288] width 29 height 8
click at [205, 106] on span "Работы" at bounding box center [207, 108] width 48 height 13
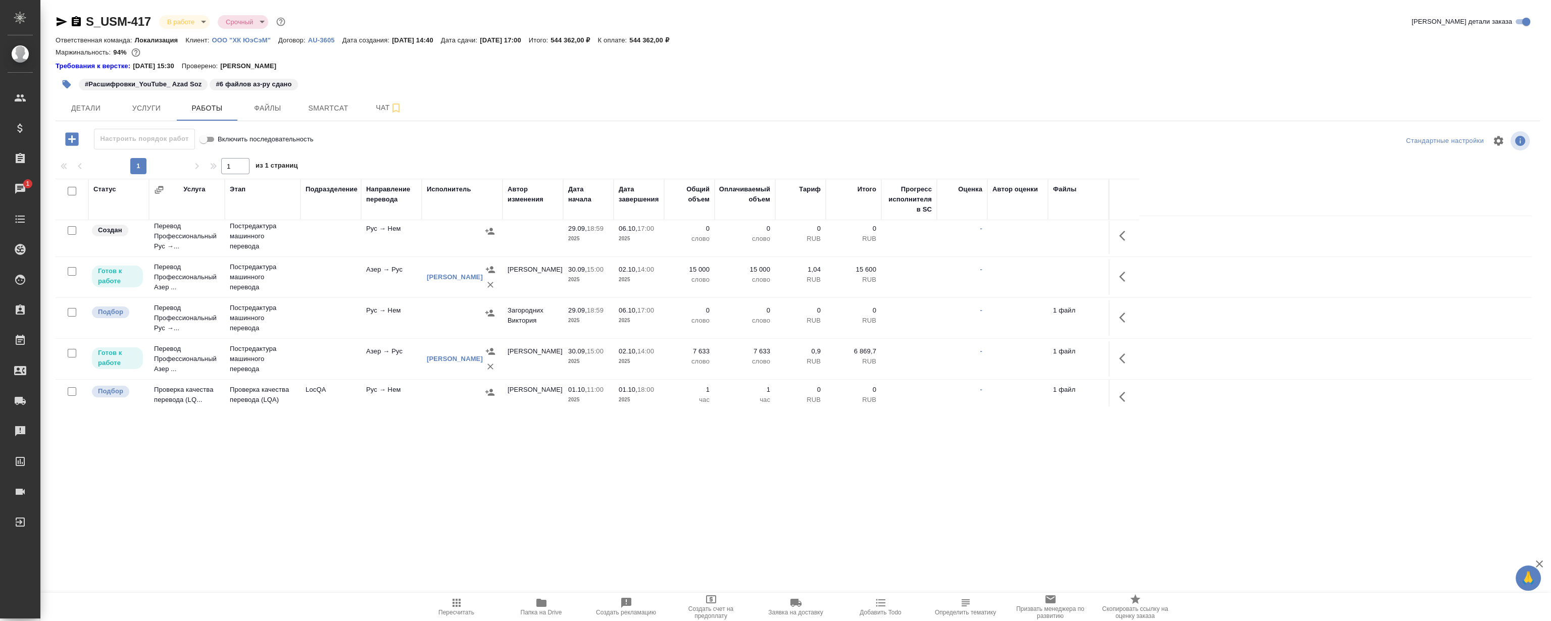
scroll to position [55, 0]
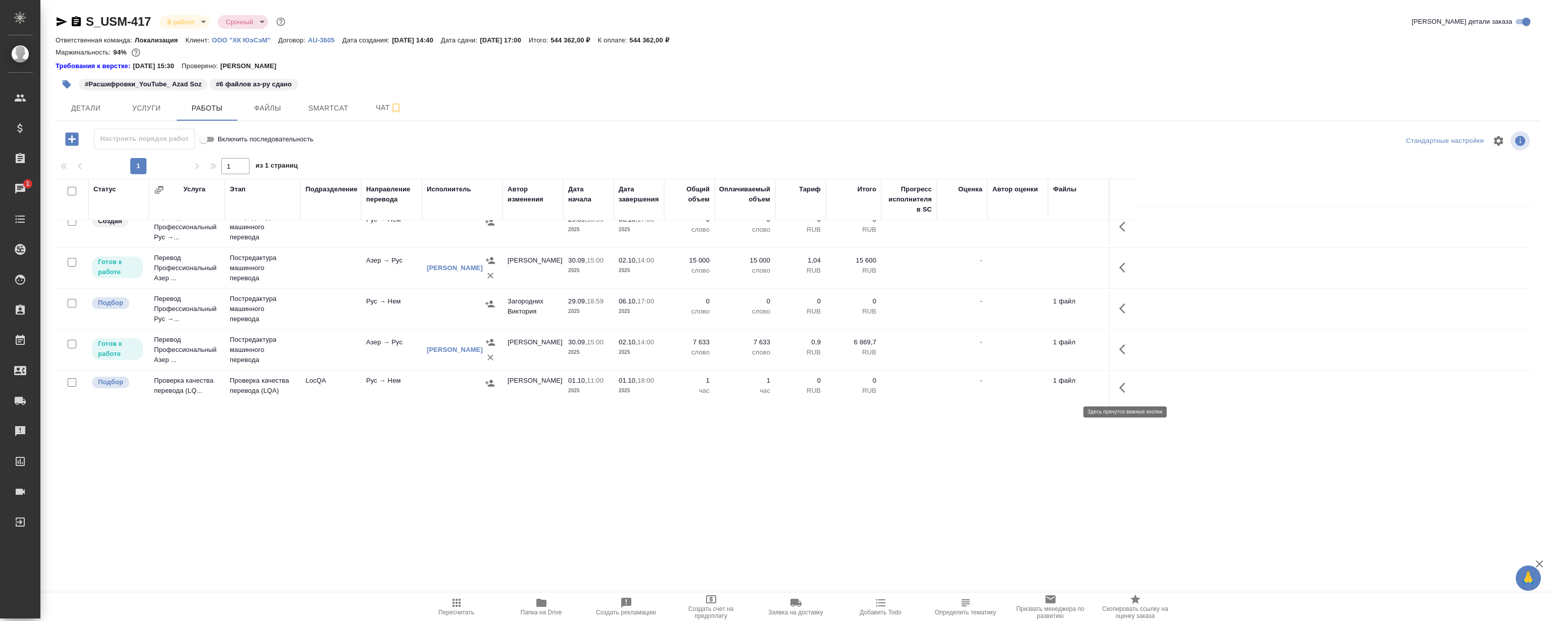
click at [1123, 389] on icon "button" at bounding box center [1126, 388] width 12 height 12
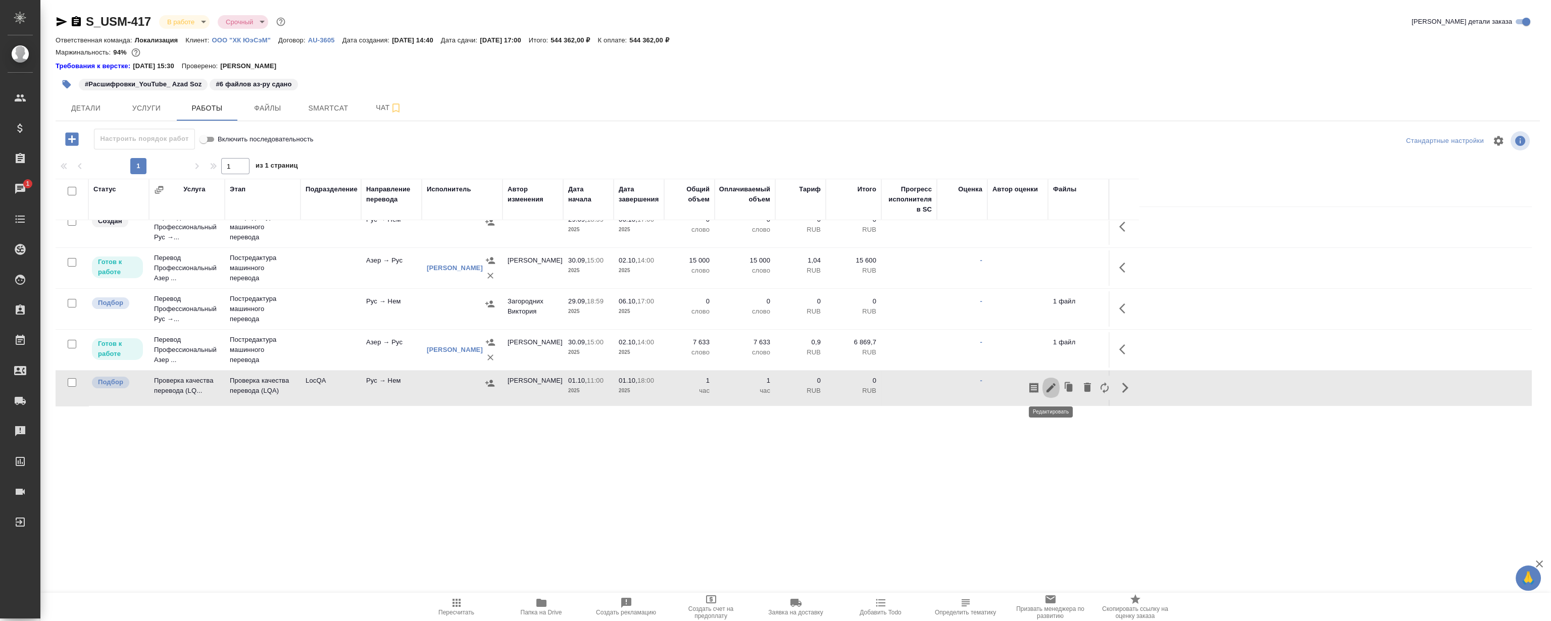
click at [1050, 386] on icon "button" at bounding box center [1051, 388] width 12 height 12
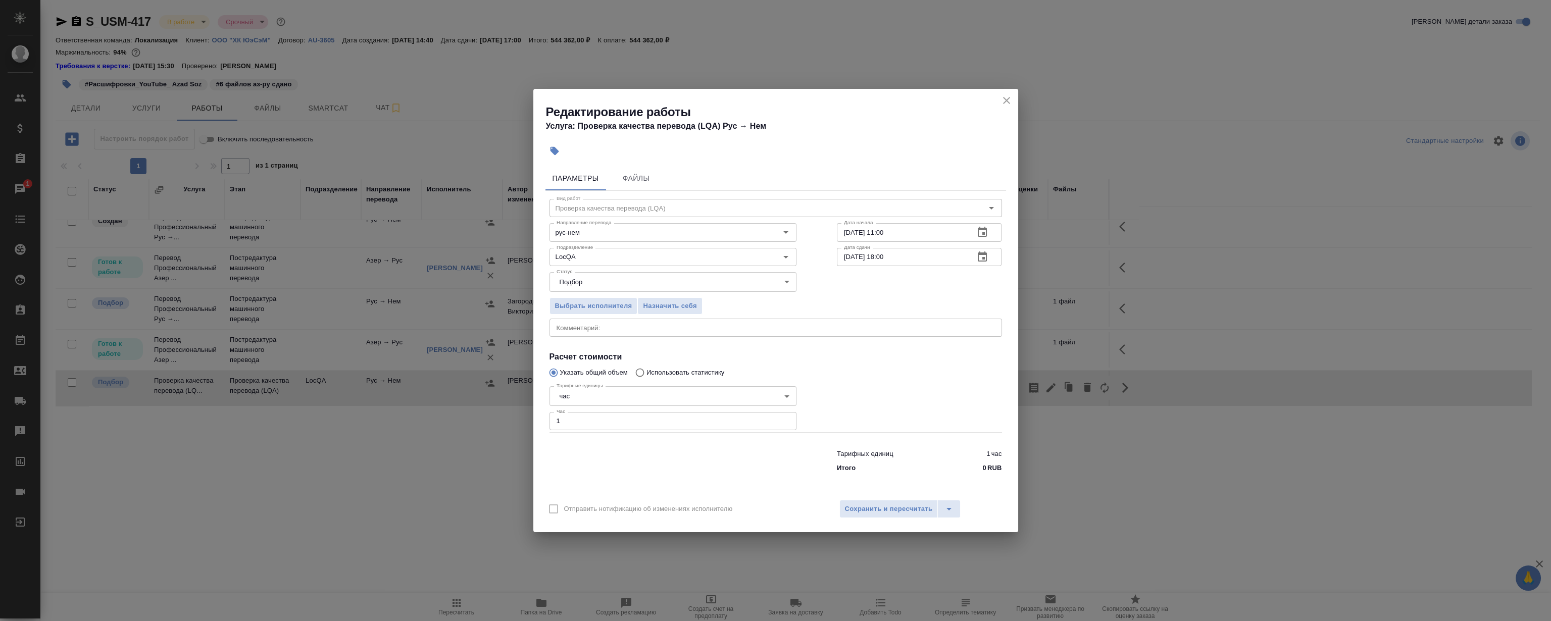
click at [848, 233] on input "01.10.2025 11:00" at bounding box center [902, 232] width 130 height 18
click at [851, 232] on input "01.10.2025 11:00" at bounding box center [902, 232] width 130 height 18
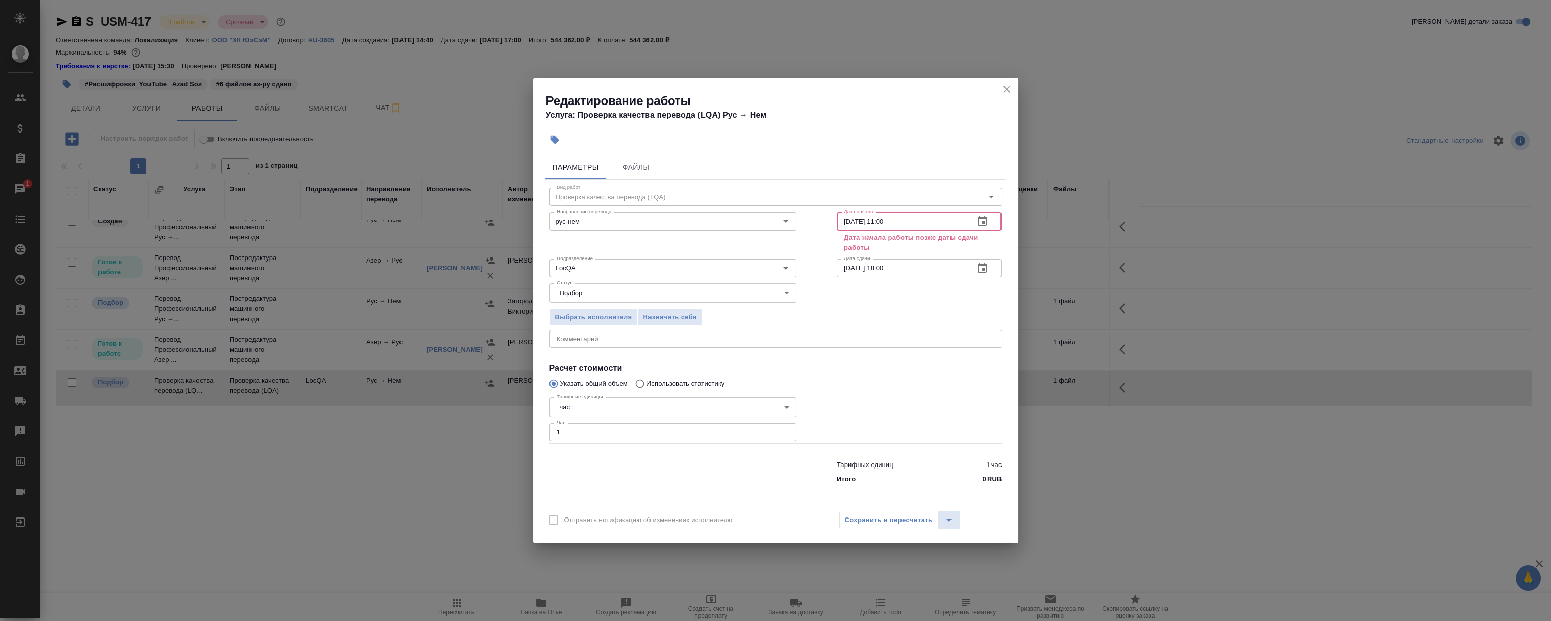
type input "02.10.2025 11:00"
click at [852, 265] on input "01.10.2025 18:00" at bounding box center [902, 268] width 130 height 18
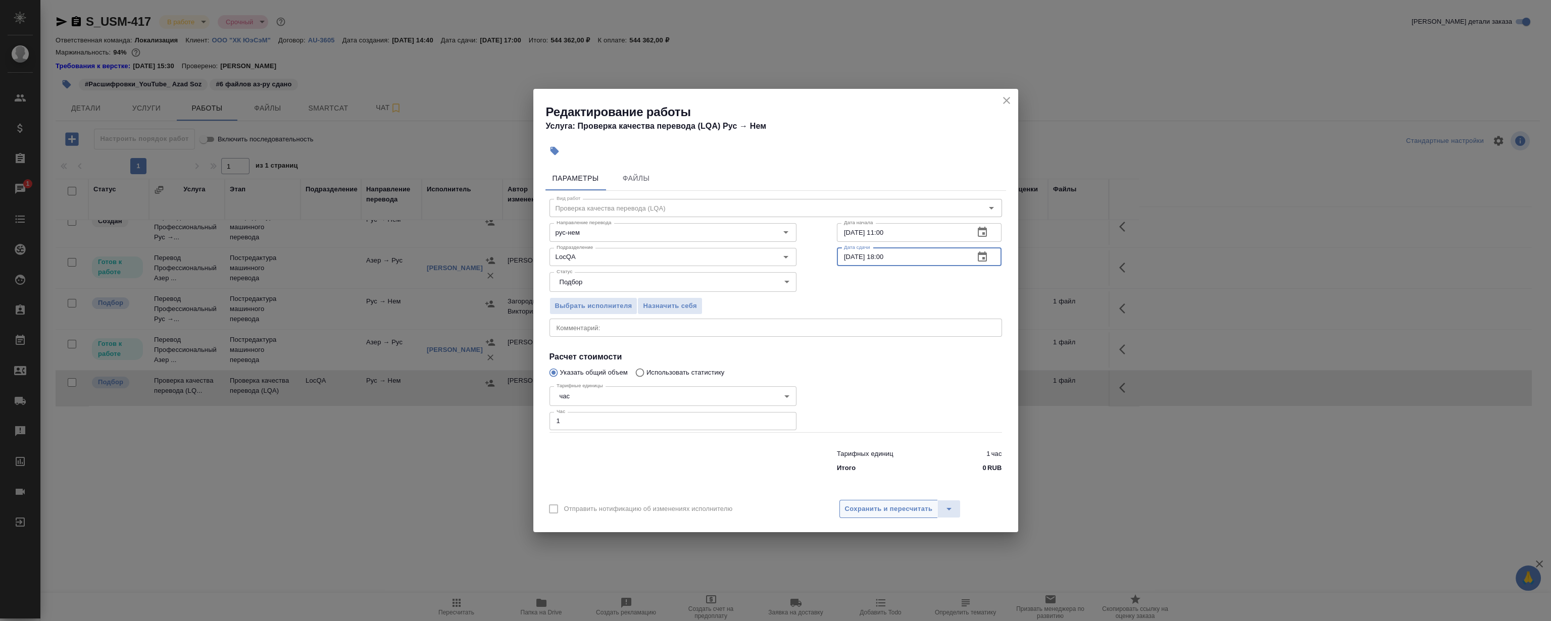
type input "02.10.2025 18:00"
click at [912, 505] on span "Сохранить и пересчитать" at bounding box center [889, 510] width 88 height 12
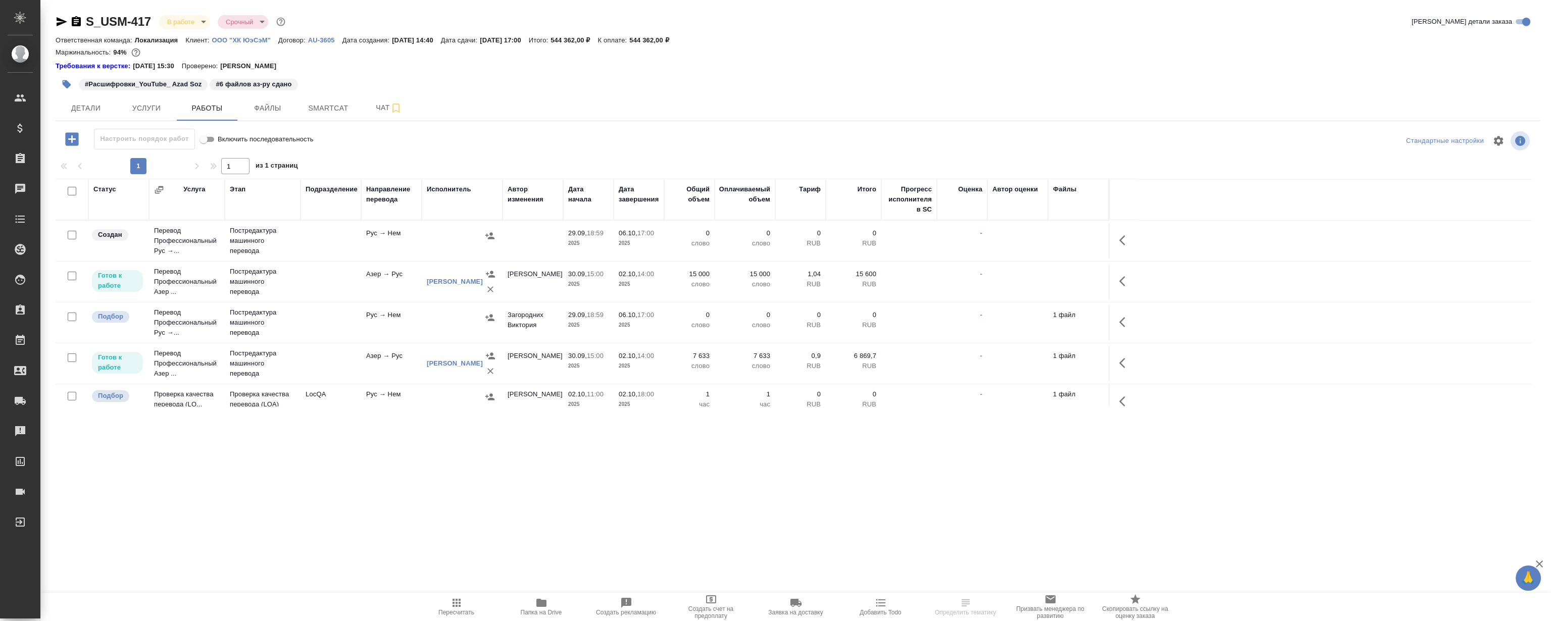
scroll to position [55, 0]
